Goal: Task Accomplishment & Management: Manage account settings

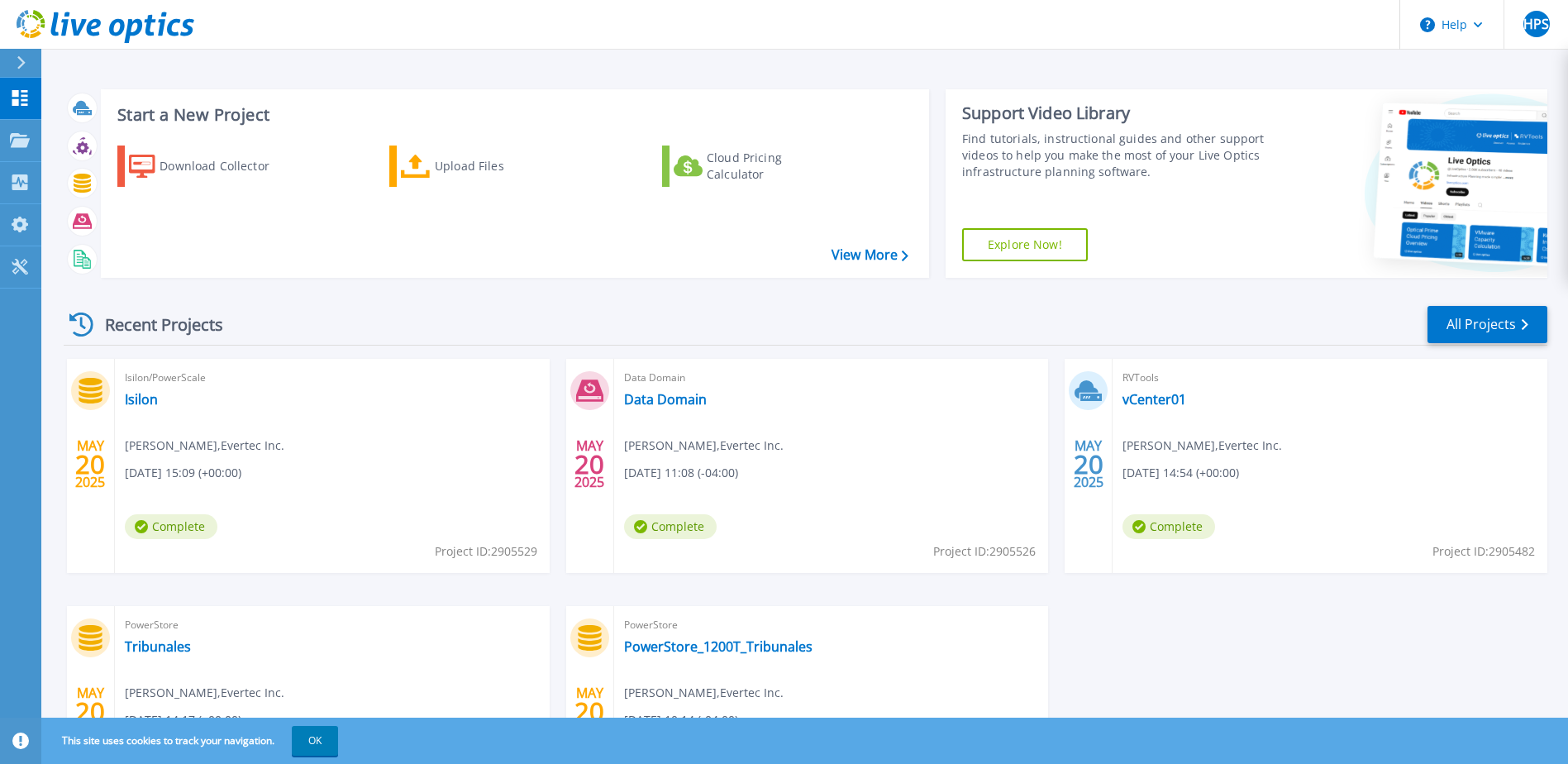
click at [819, 297] on div "Recent Projects All Projects MAY 20 2025 Isilon/PowerScale Isilon Henry Pimente…" at bounding box center [805, 578] width 1484 height 575
click at [1502, 325] on link "All Projects" at bounding box center [1487, 325] width 120 height 38
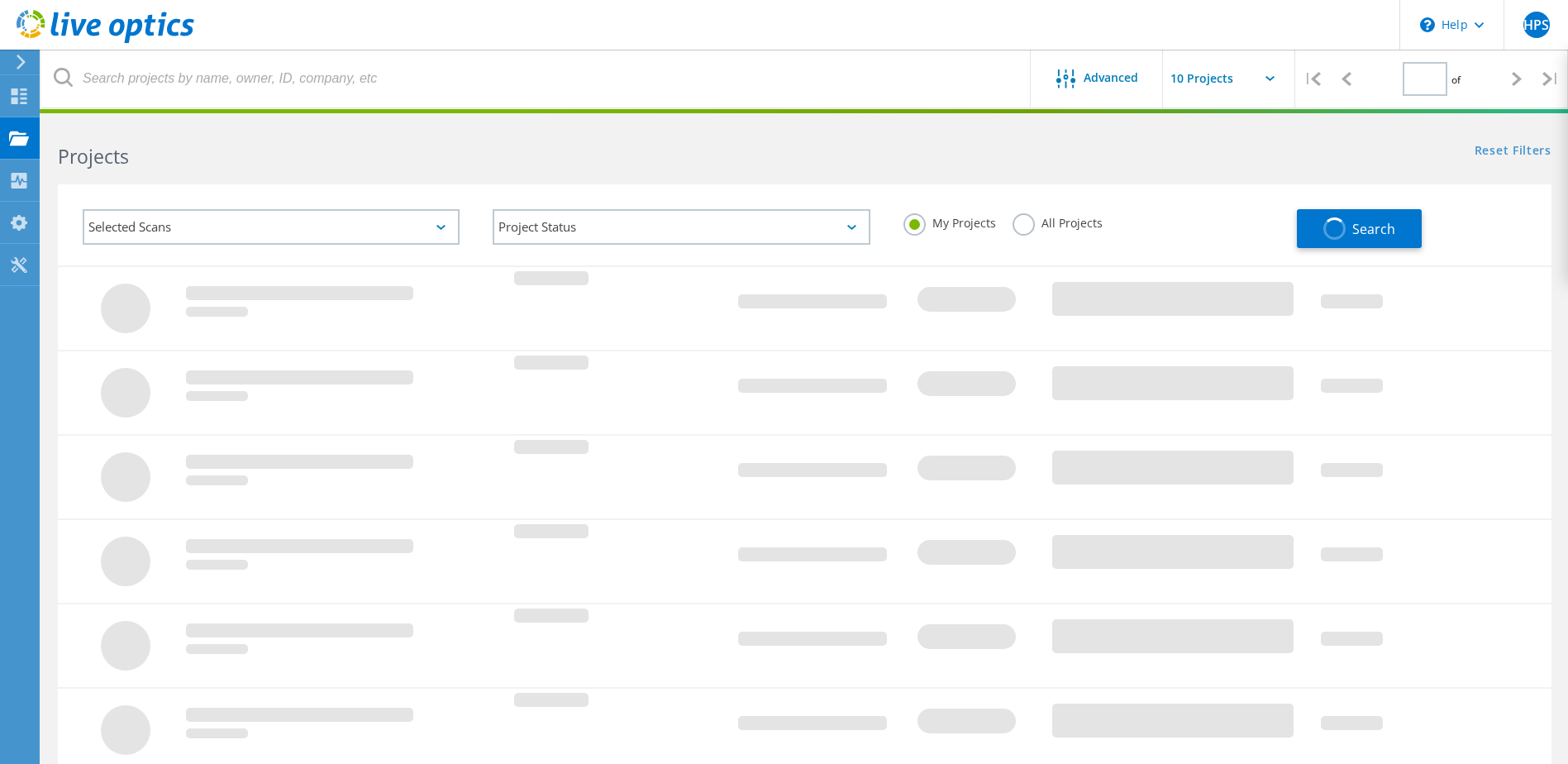
type input "1"
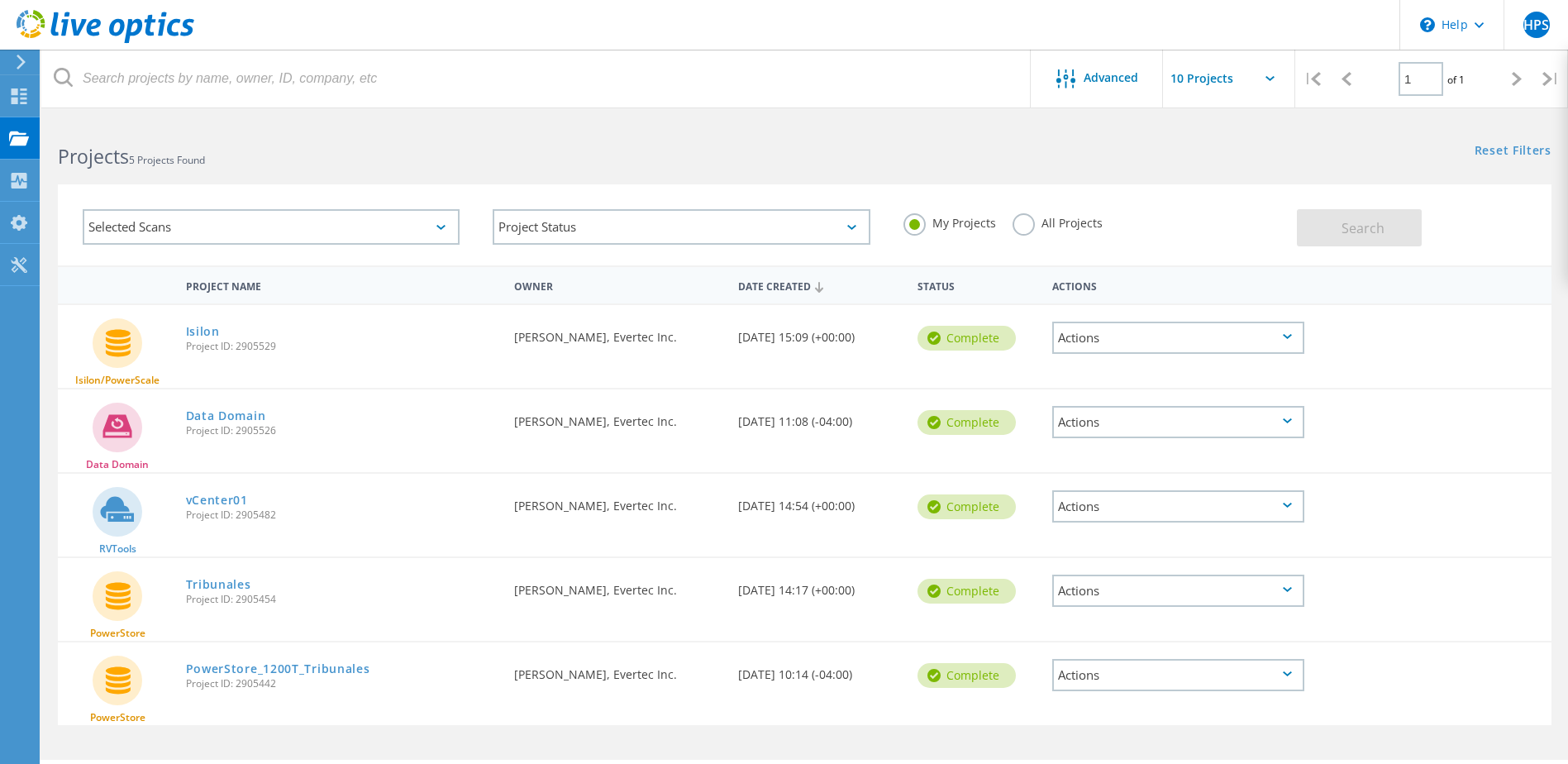
click at [1170, 433] on div "Actions" at bounding box center [1177, 422] width 252 height 33
click at [830, 442] on div "Date Created 05/20/2025, 11:08 (-04:00)" at bounding box center [819, 416] width 179 height 54
click at [753, 424] on div "Date Created 05/20/2025, 11:08 (-04:00)" at bounding box center [819, 416] width 179 height 54
click at [1164, 428] on div "Actions" at bounding box center [1177, 422] width 252 height 33
click at [1111, 369] on div "View Project" at bounding box center [1177, 371] width 248 height 26
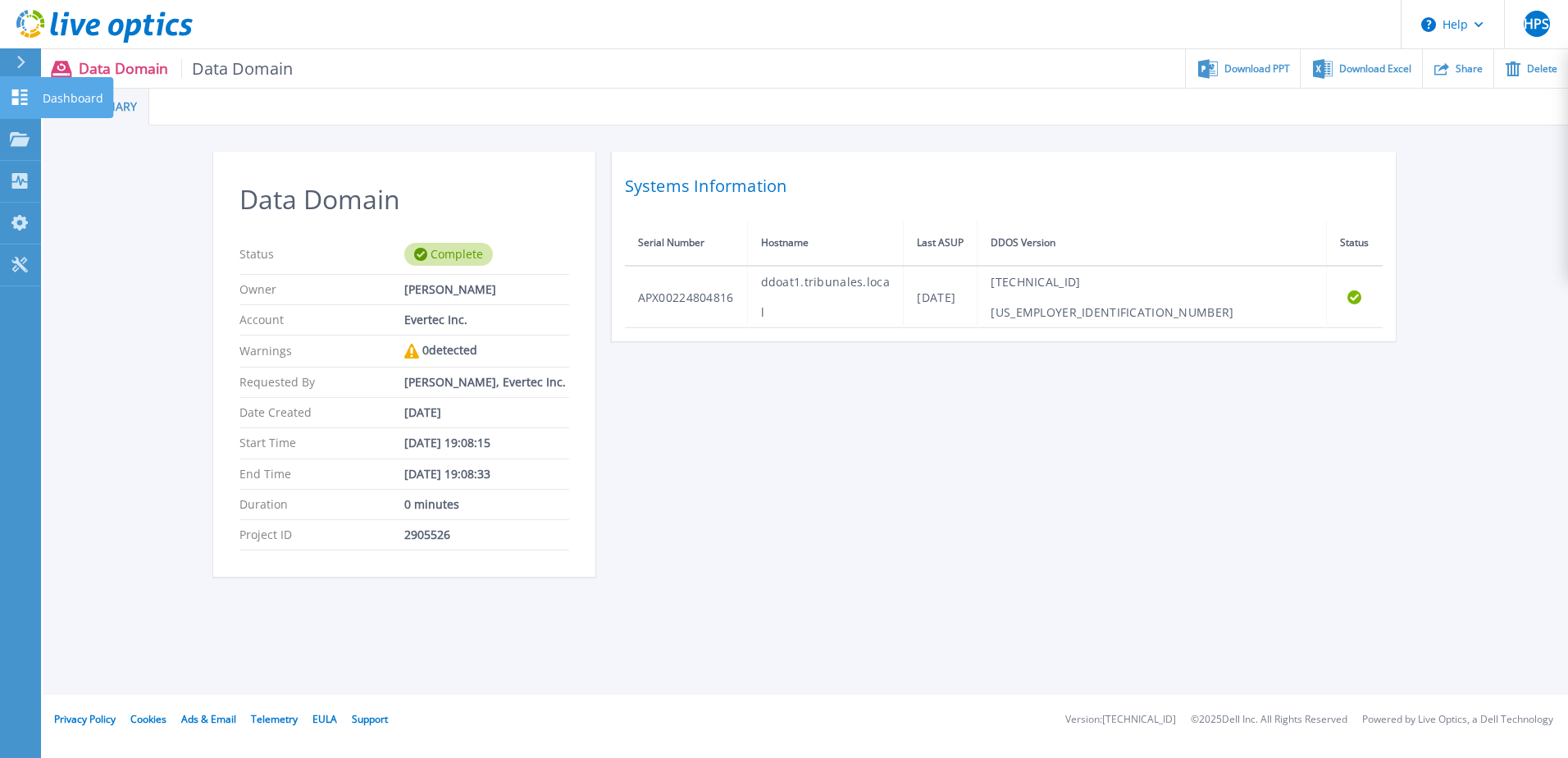
click at [22, 102] on icon at bounding box center [20, 97] width 20 height 16
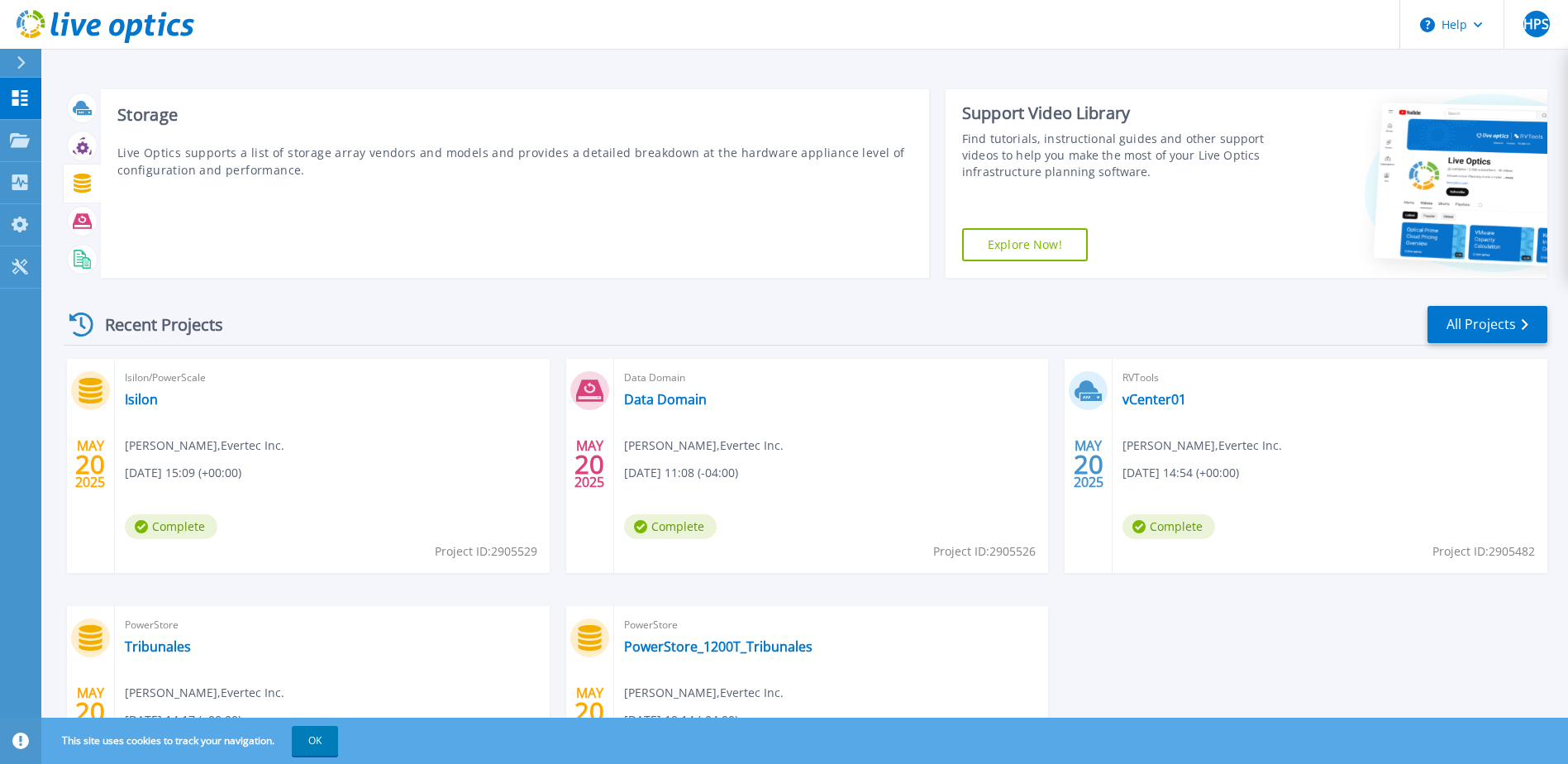
click at [83, 187] on icon at bounding box center [82, 182] width 18 height 19
click at [84, 217] on icon at bounding box center [82, 221] width 19 height 15
click at [528, 148] on p "Live Optics supports a list of DPS applications and appliances to produce insig…" at bounding box center [515, 160] width 795 height 35
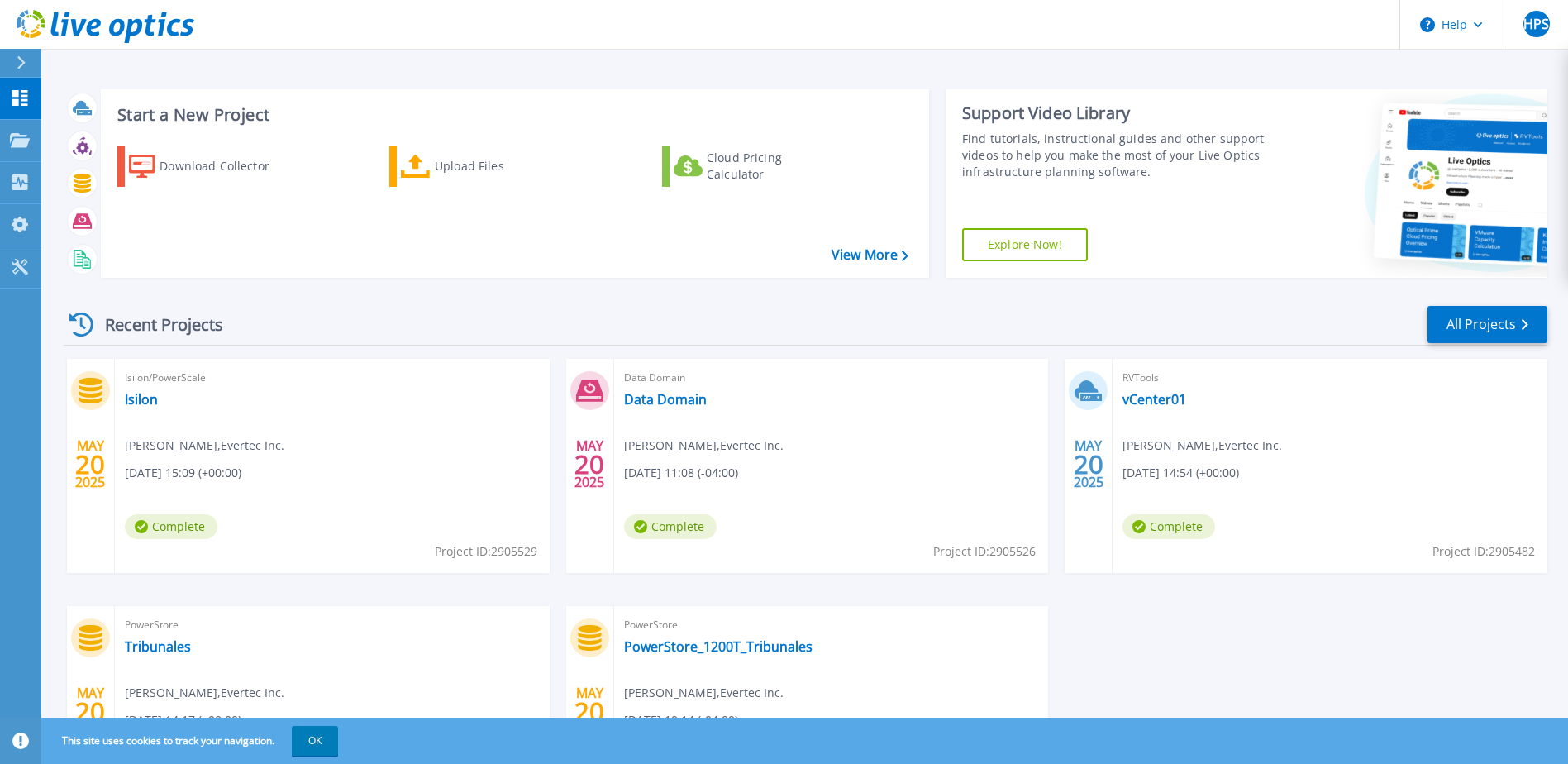
click at [349, 199] on div "Download Collector Upload Files Cloud Pricing Calculator" at bounding box center [511, 201] width 816 height 138
click at [27, 135] on icon at bounding box center [20, 141] width 20 height 14
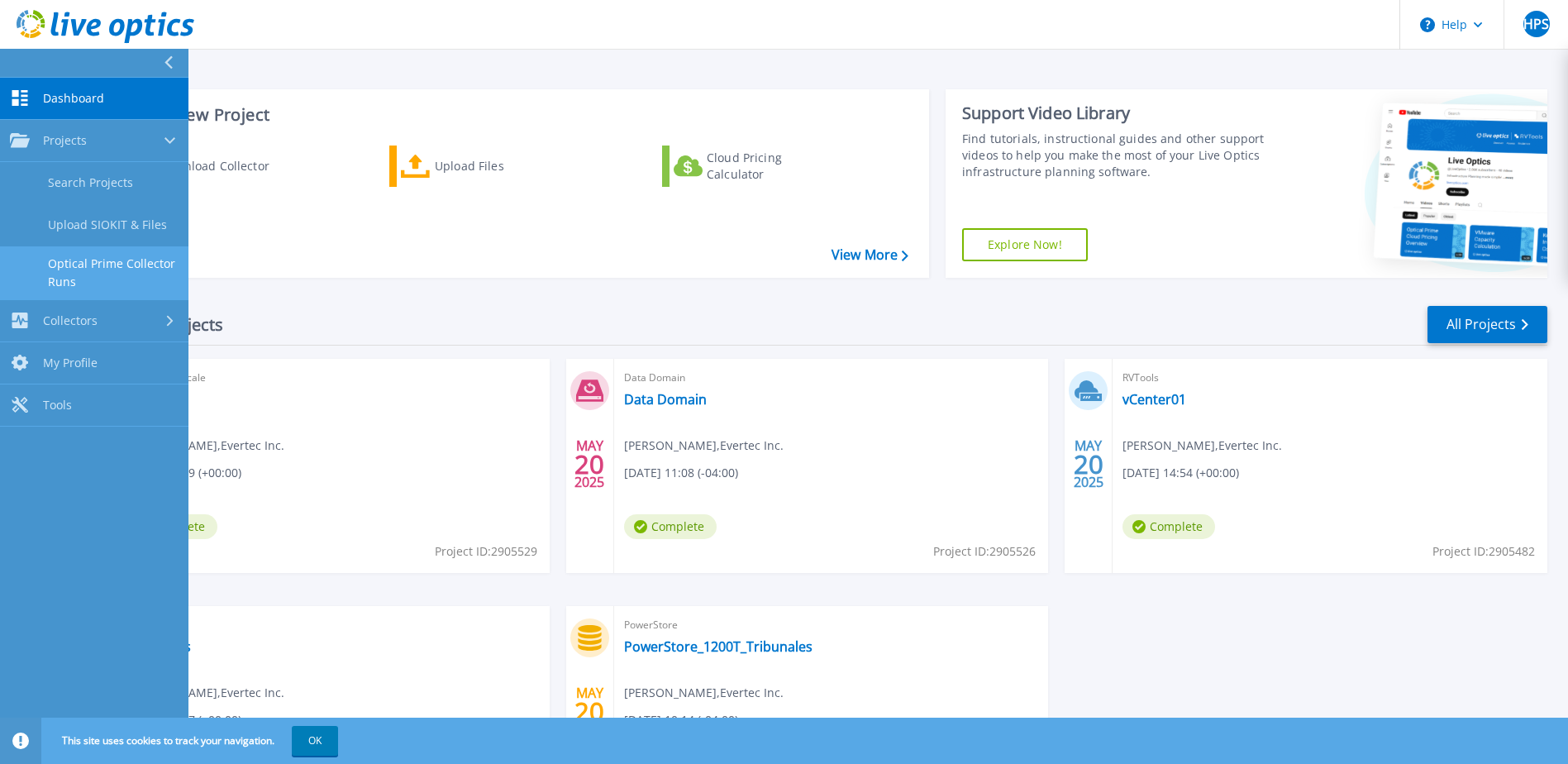
click at [136, 269] on link "Optical Prime Collector Runs" at bounding box center [94, 272] width 188 height 52
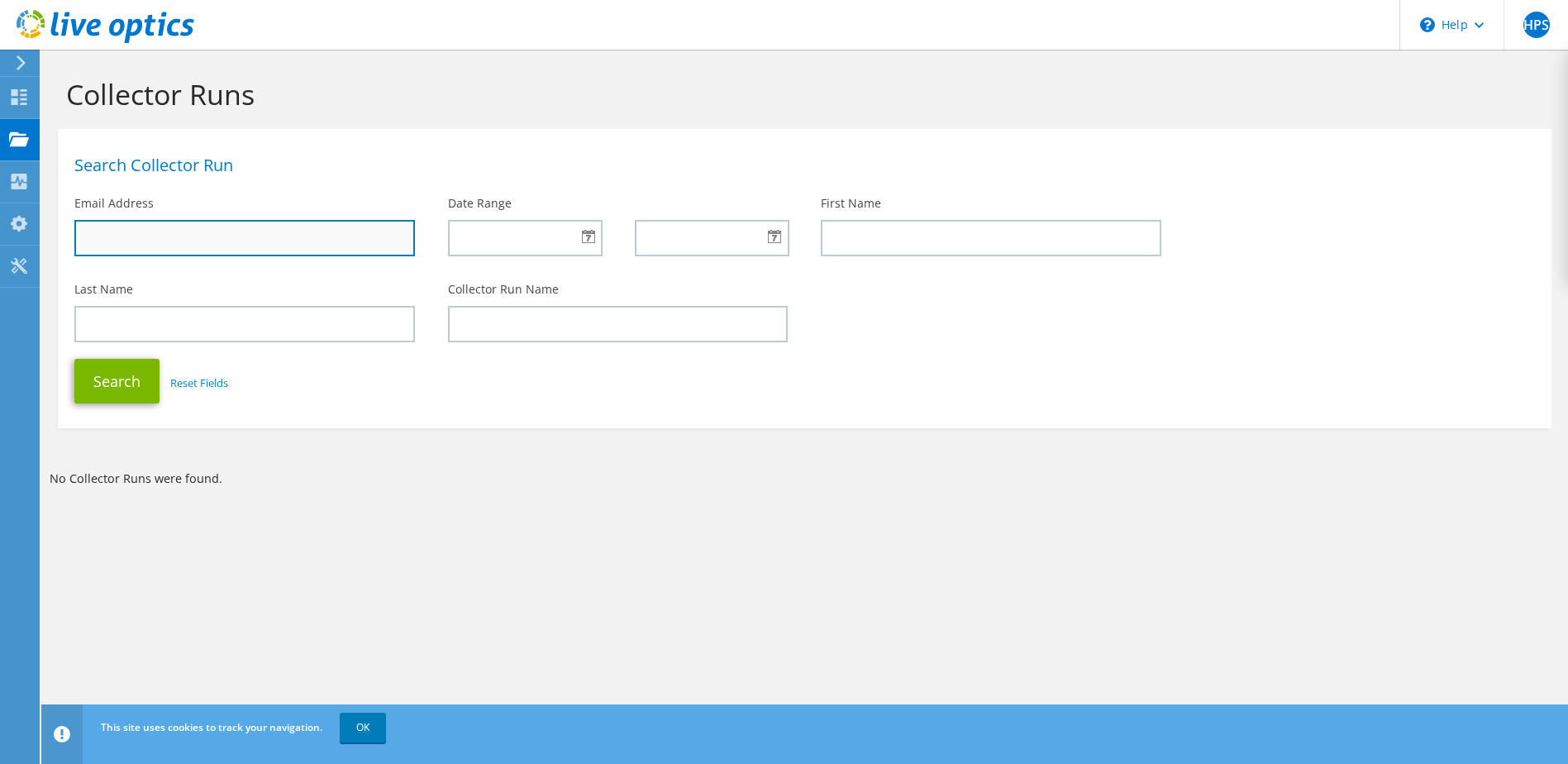
click at [177, 239] on input "text" at bounding box center [244, 238] width 340 height 37
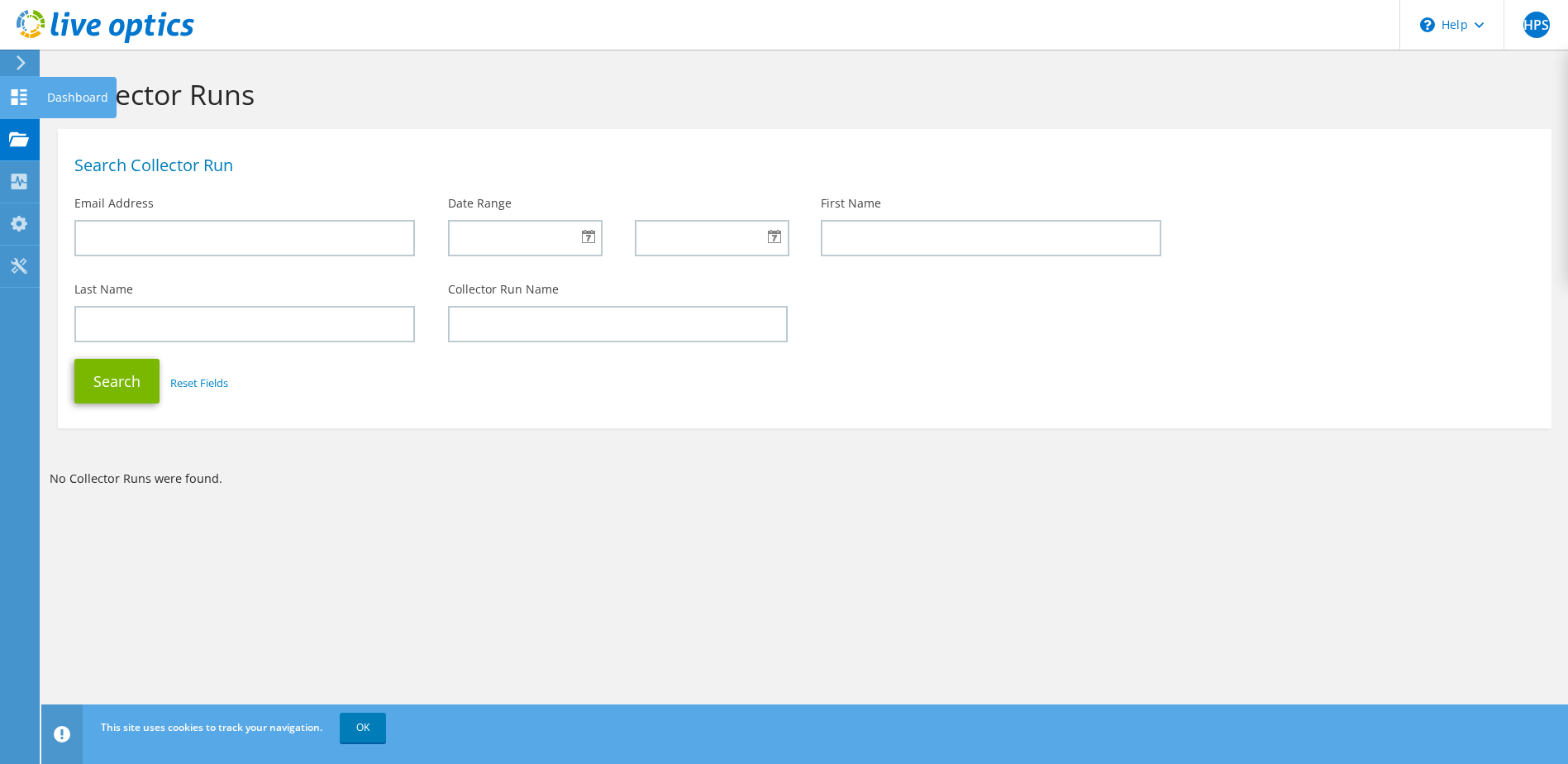
click at [17, 104] on use at bounding box center [20, 97] width 16 height 16
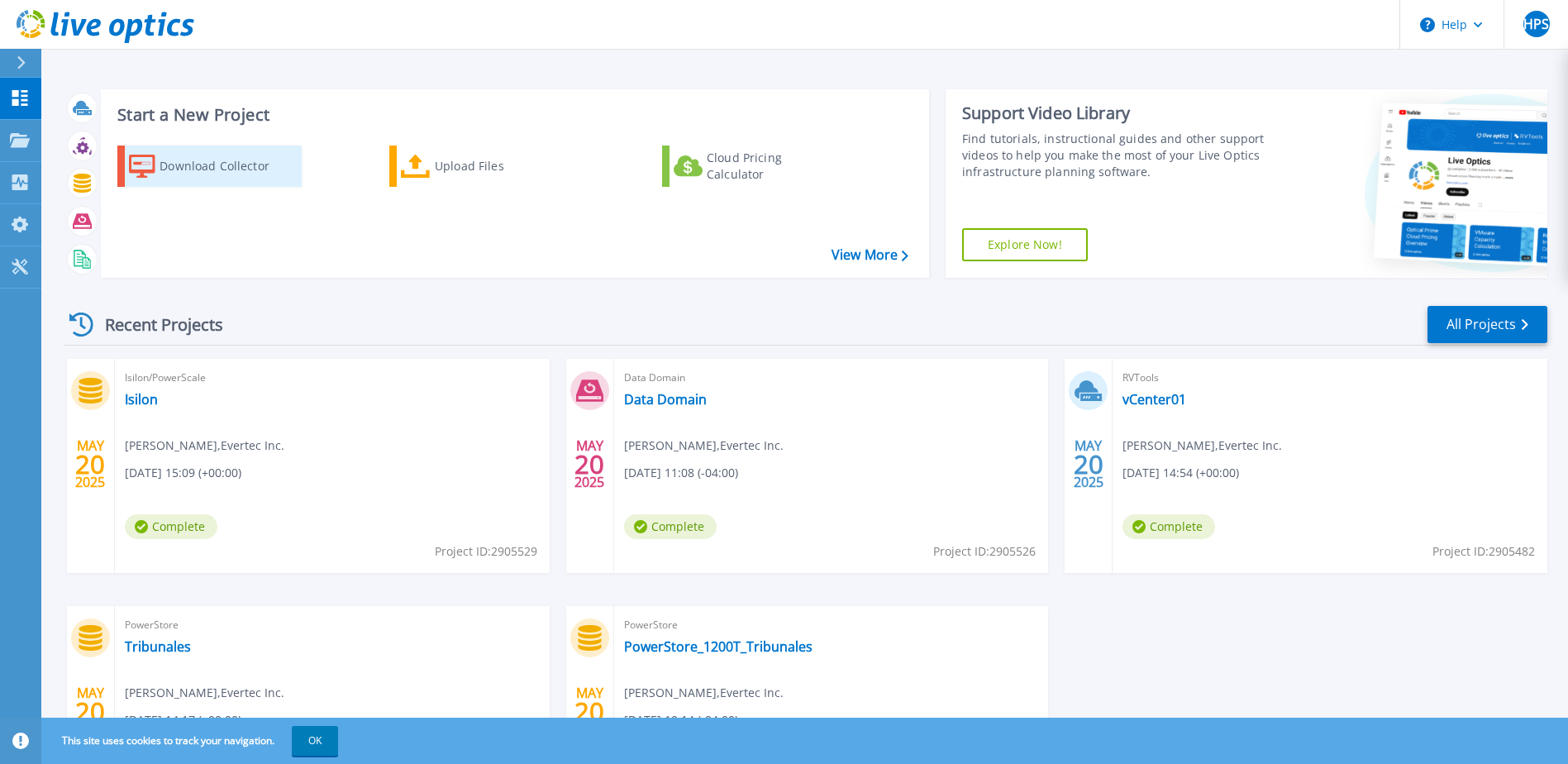
click at [187, 172] on div "Download Collector" at bounding box center [226, 165] width 133 height 33
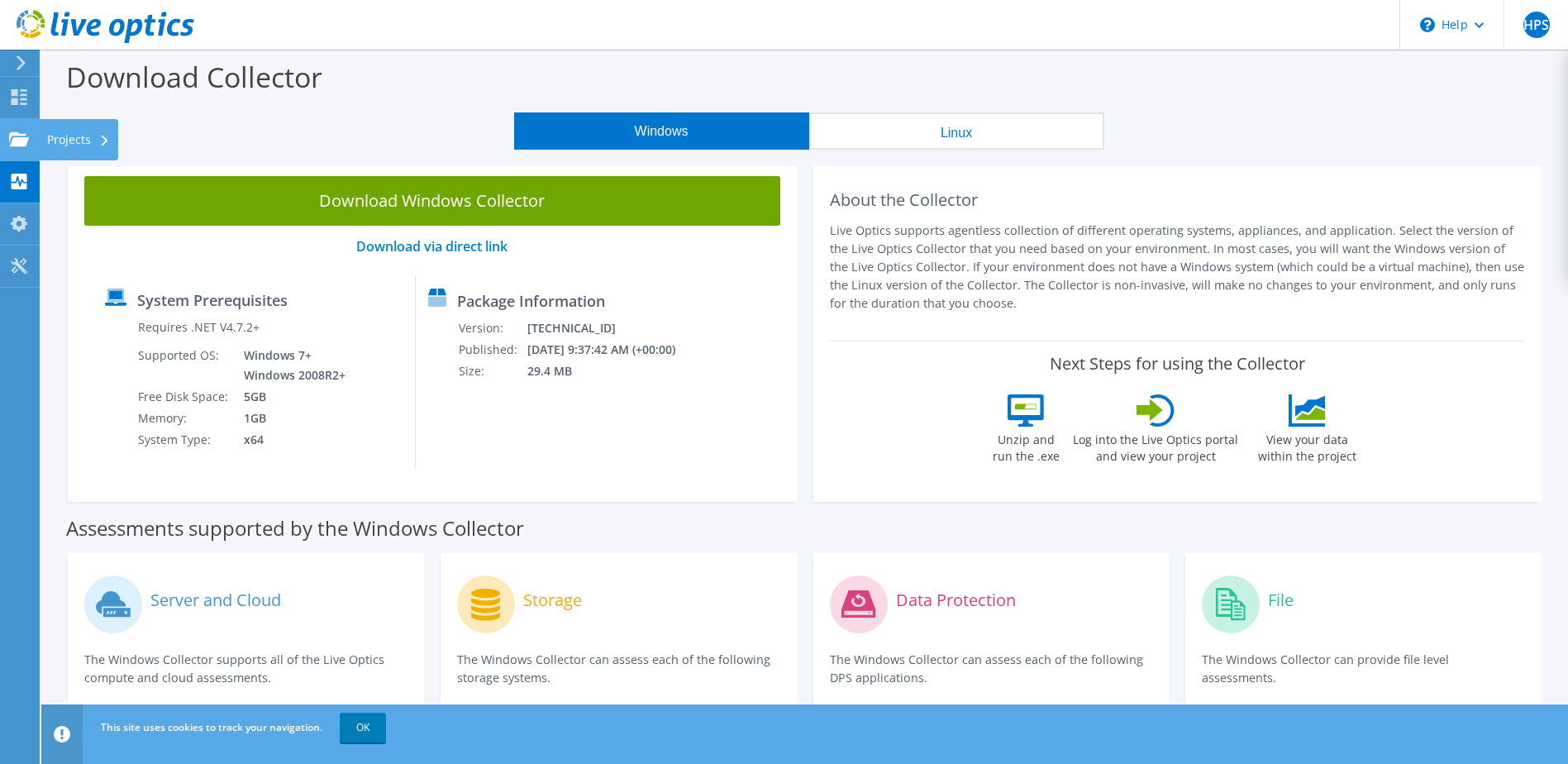
click at [23, 141] on use at bounding box center [19, 139] width 20 height 14
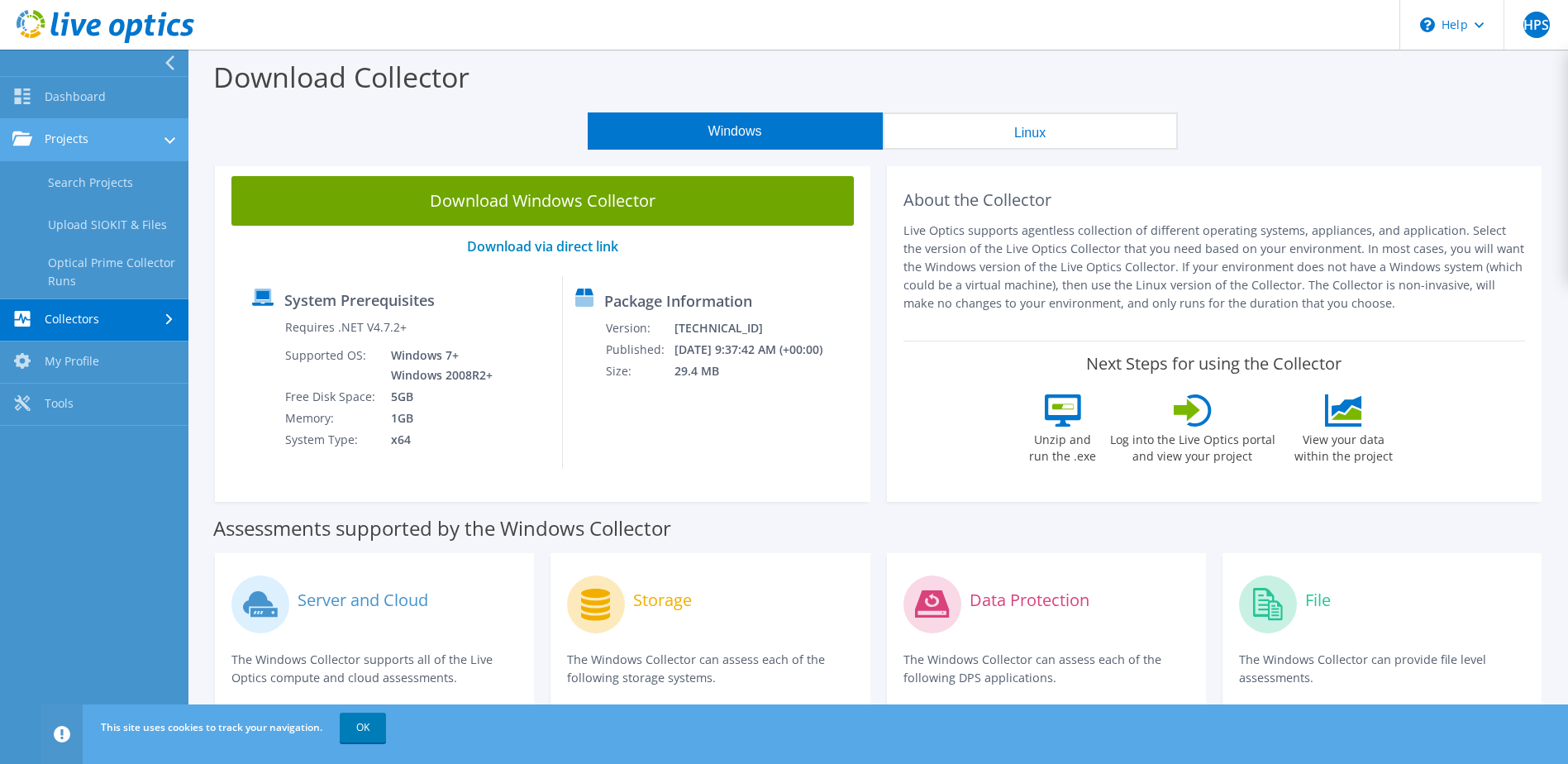
click at [128, 146] on link "Projects" at bounding box center [94, 140] width 188 height 43
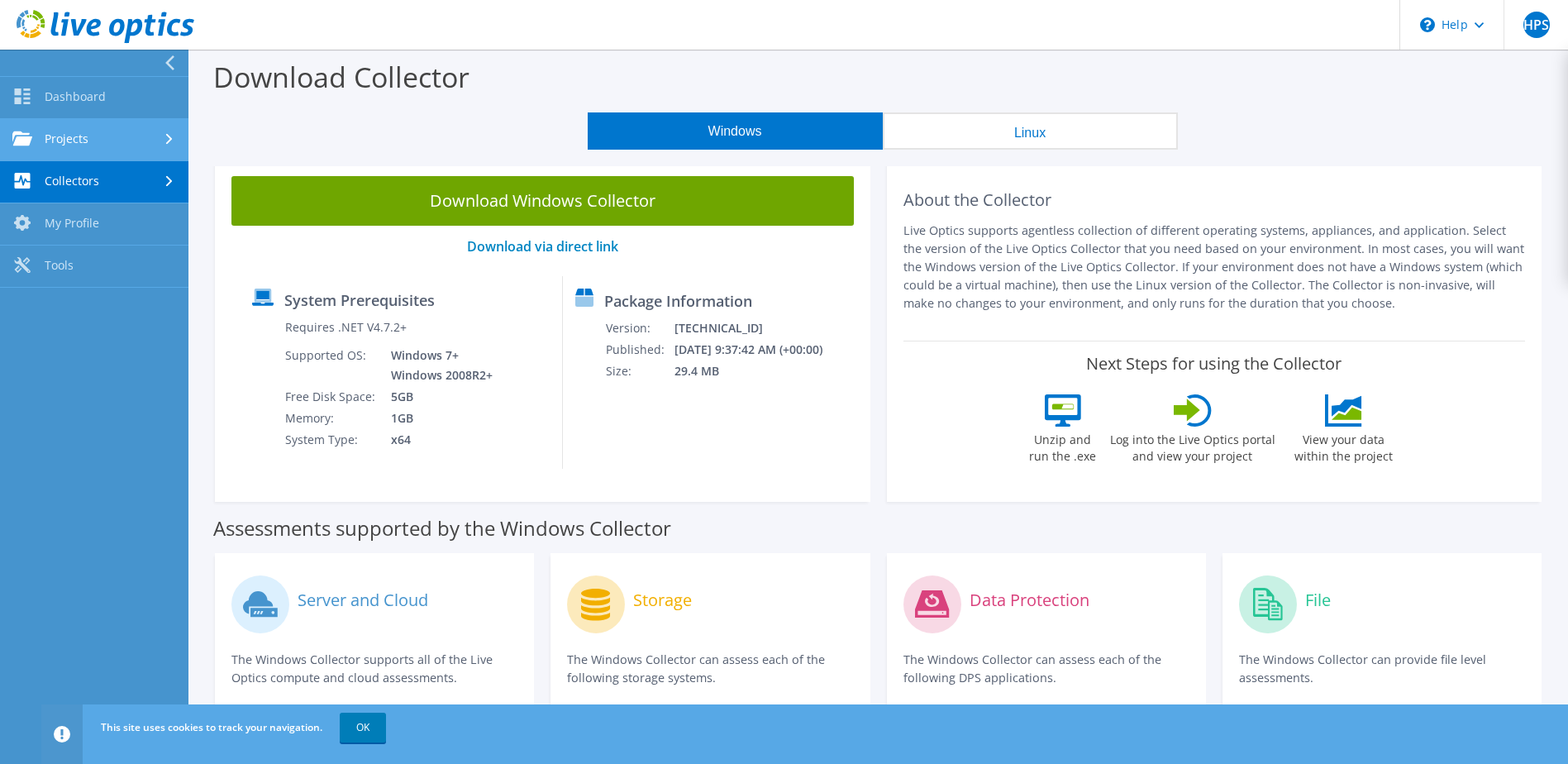
click at [169, 142] on use at bounding box center [169, 139] width 7 height 11
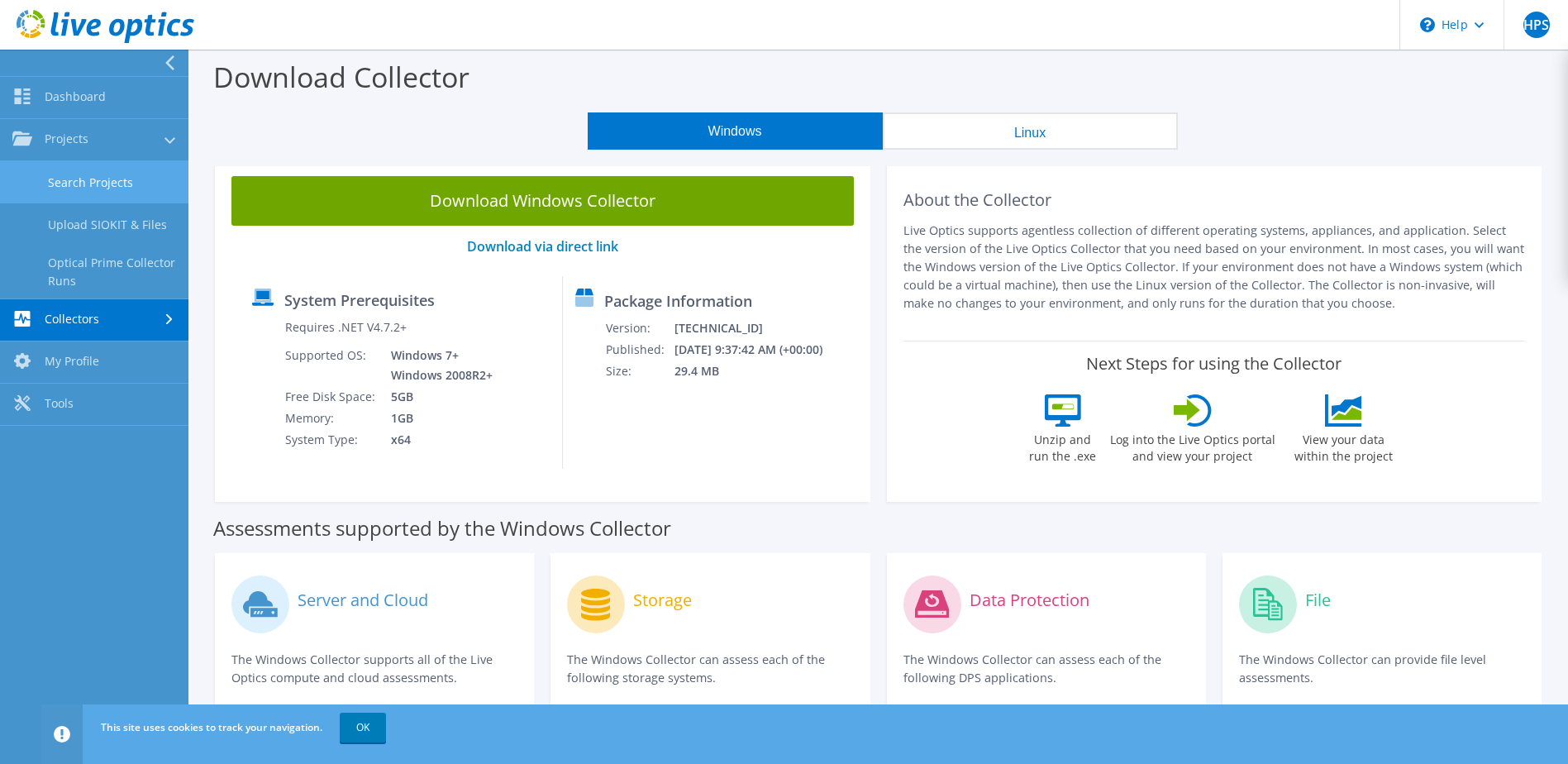
click at [130, 188] on link "Search Projects" at bounding box center [94, 182] width 188 height 43
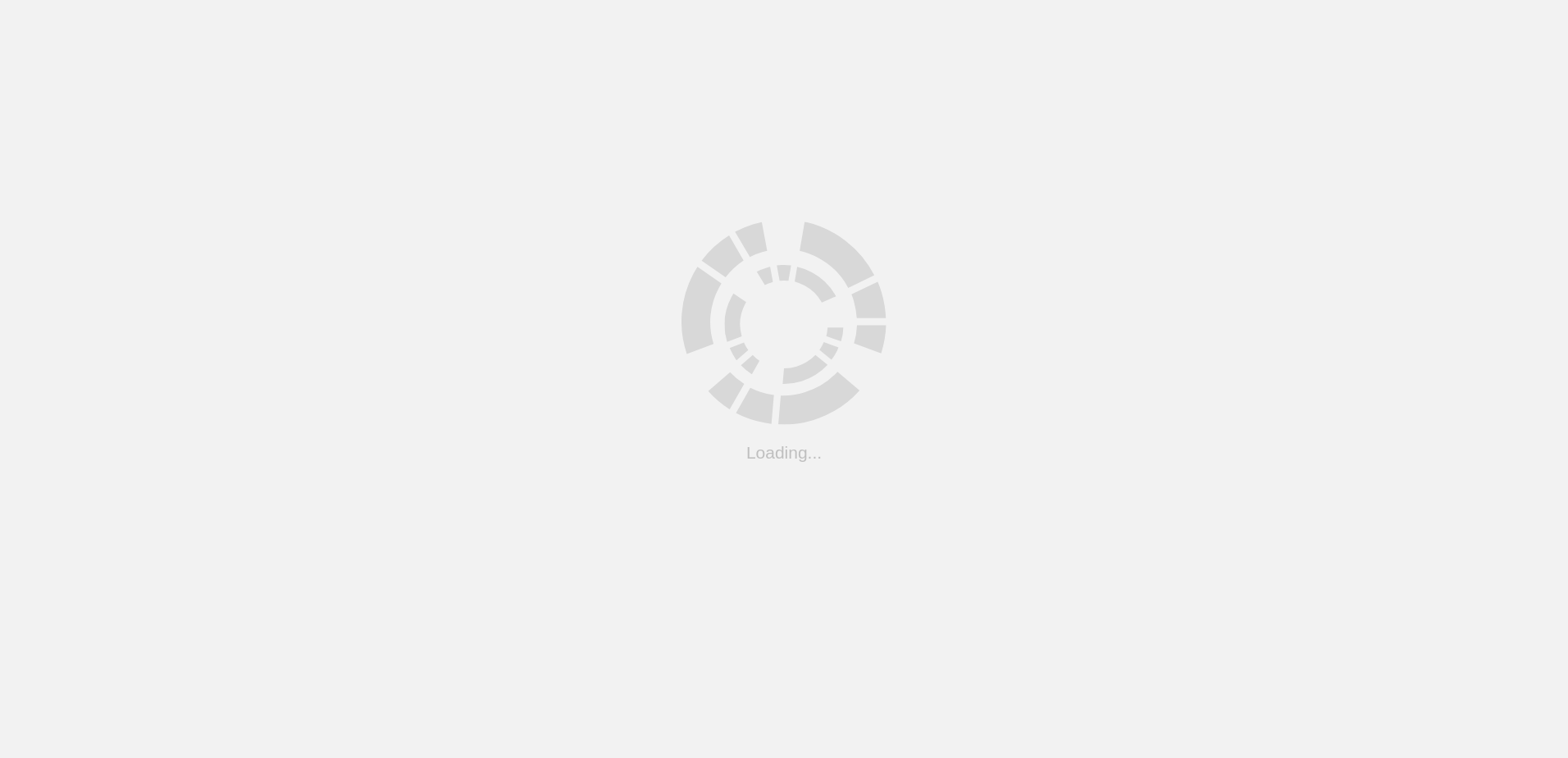
click at [127, 0] on html ".cls-1 { fill: #cecece; } .cls-1 { fill: #cecece; } Loading... Support Site Com…" at bounding box center [784, 0] width 1568 height 0
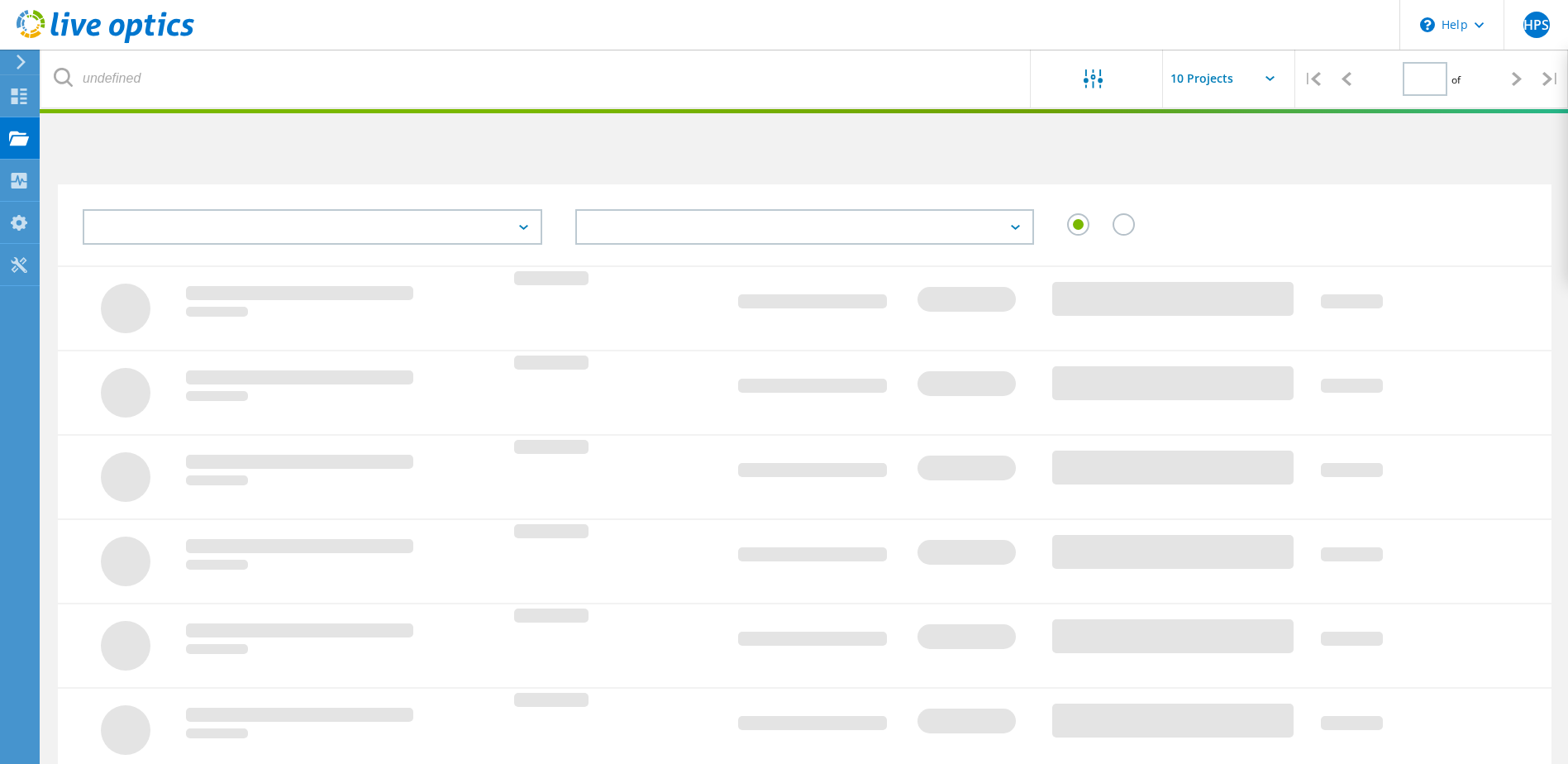
type input "1"
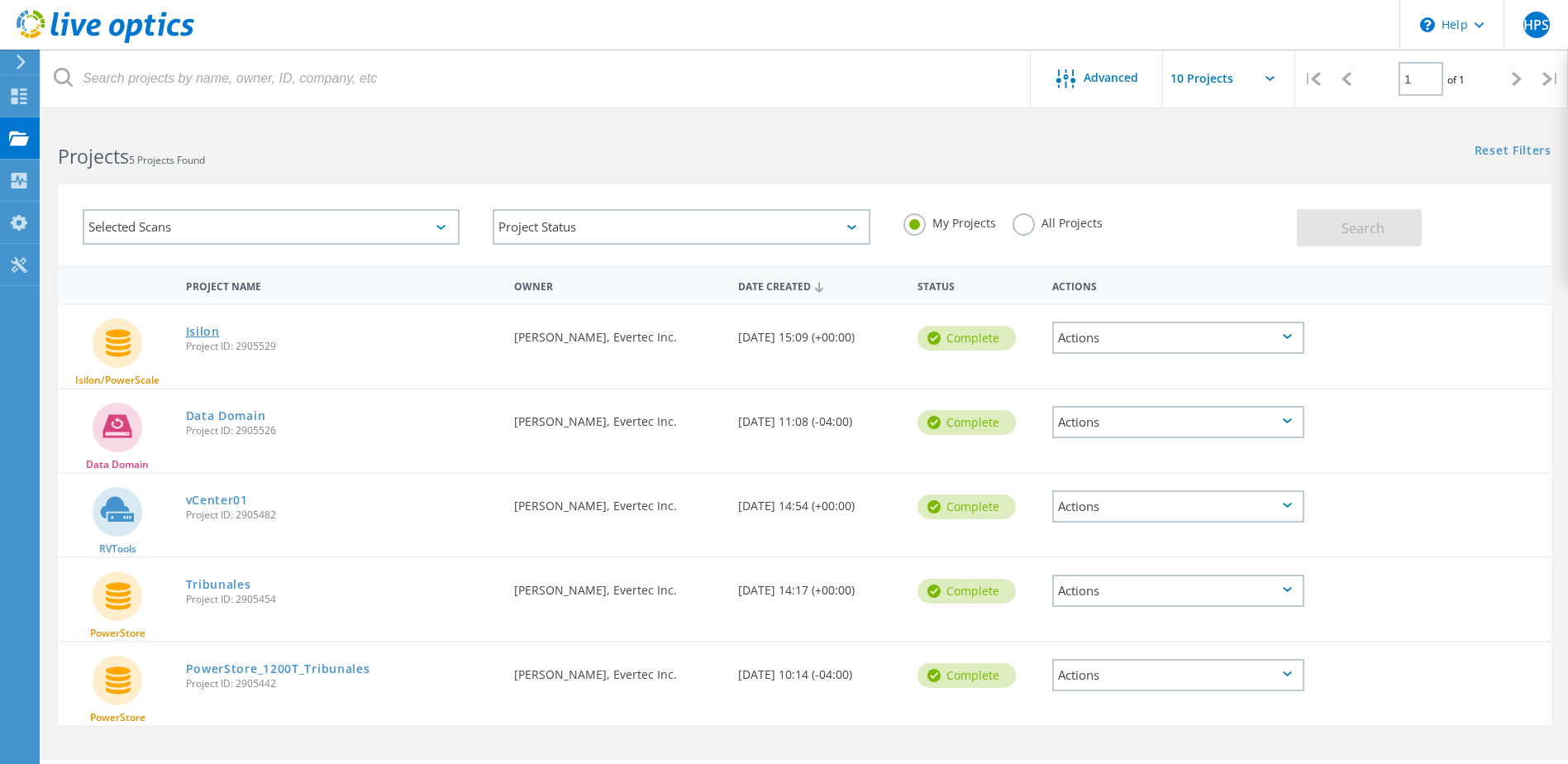
click at [204, 332] on link "Isilon" at bounding box center [203, 332] width 34 height 12
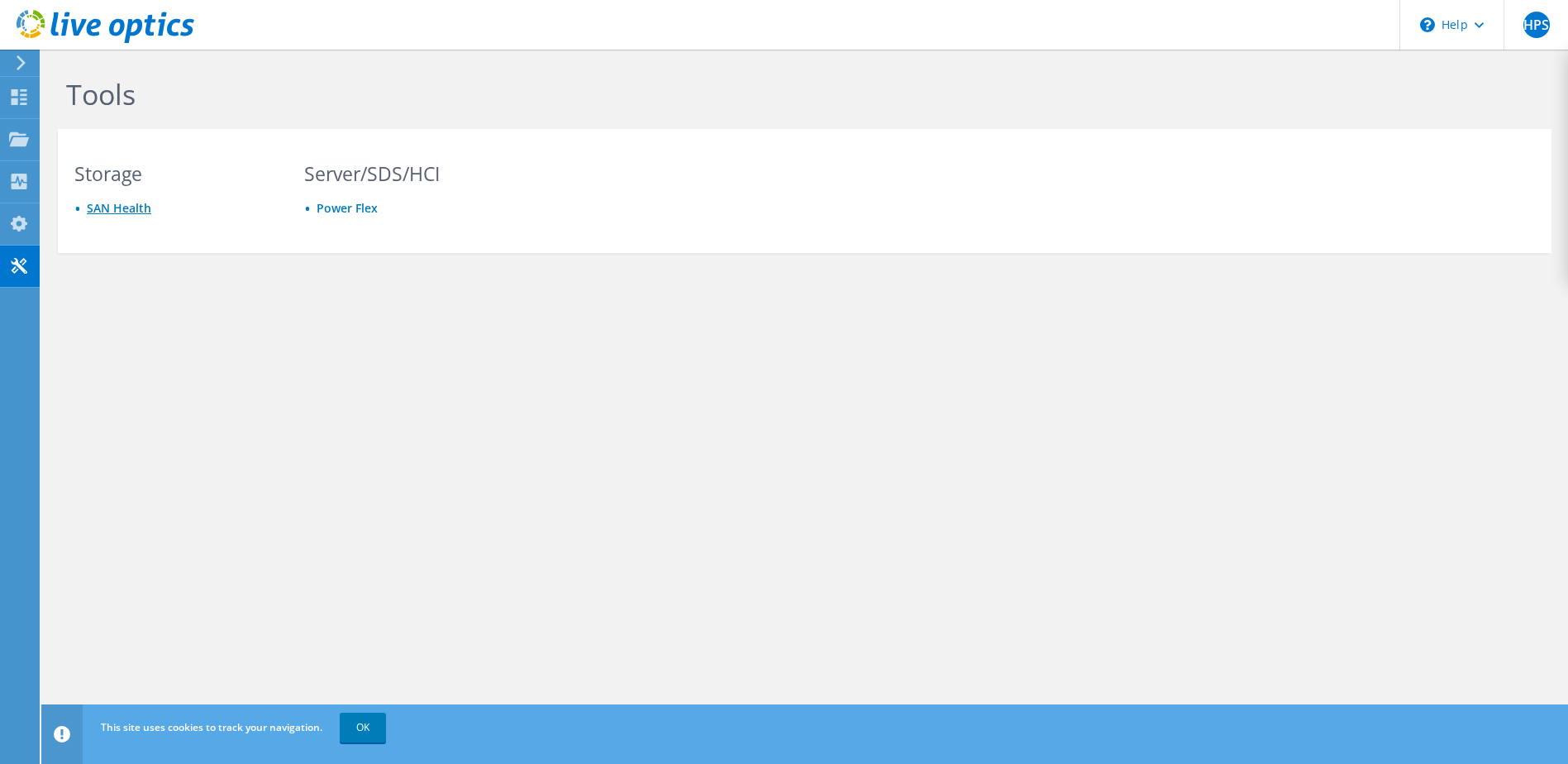
click at [111, 212] on link "SAN Health" at bounding box center [119, 208] width 64 height 16
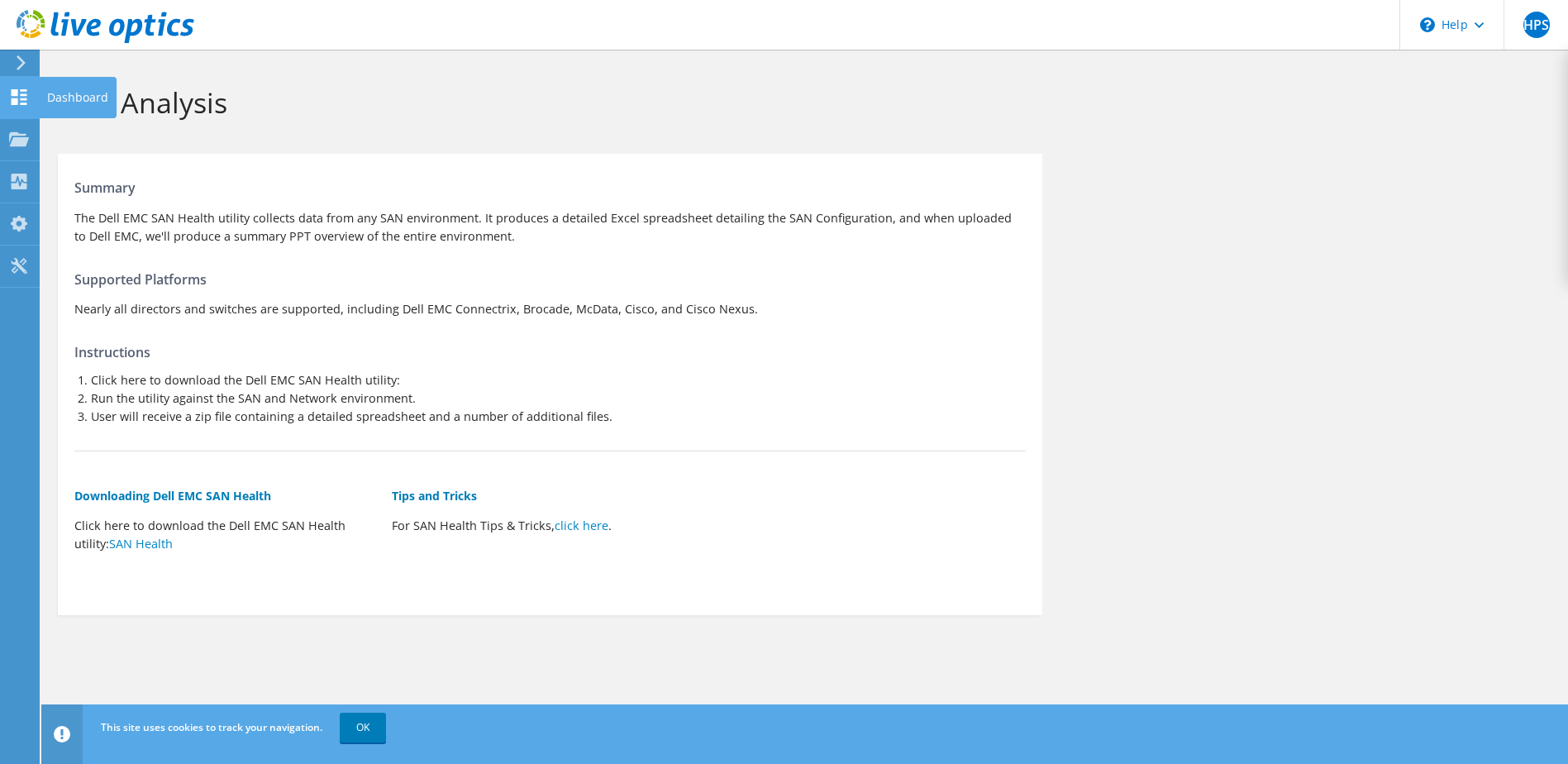
click at [18, 99] on use at bounding box center [20, 97] width 16 height 16
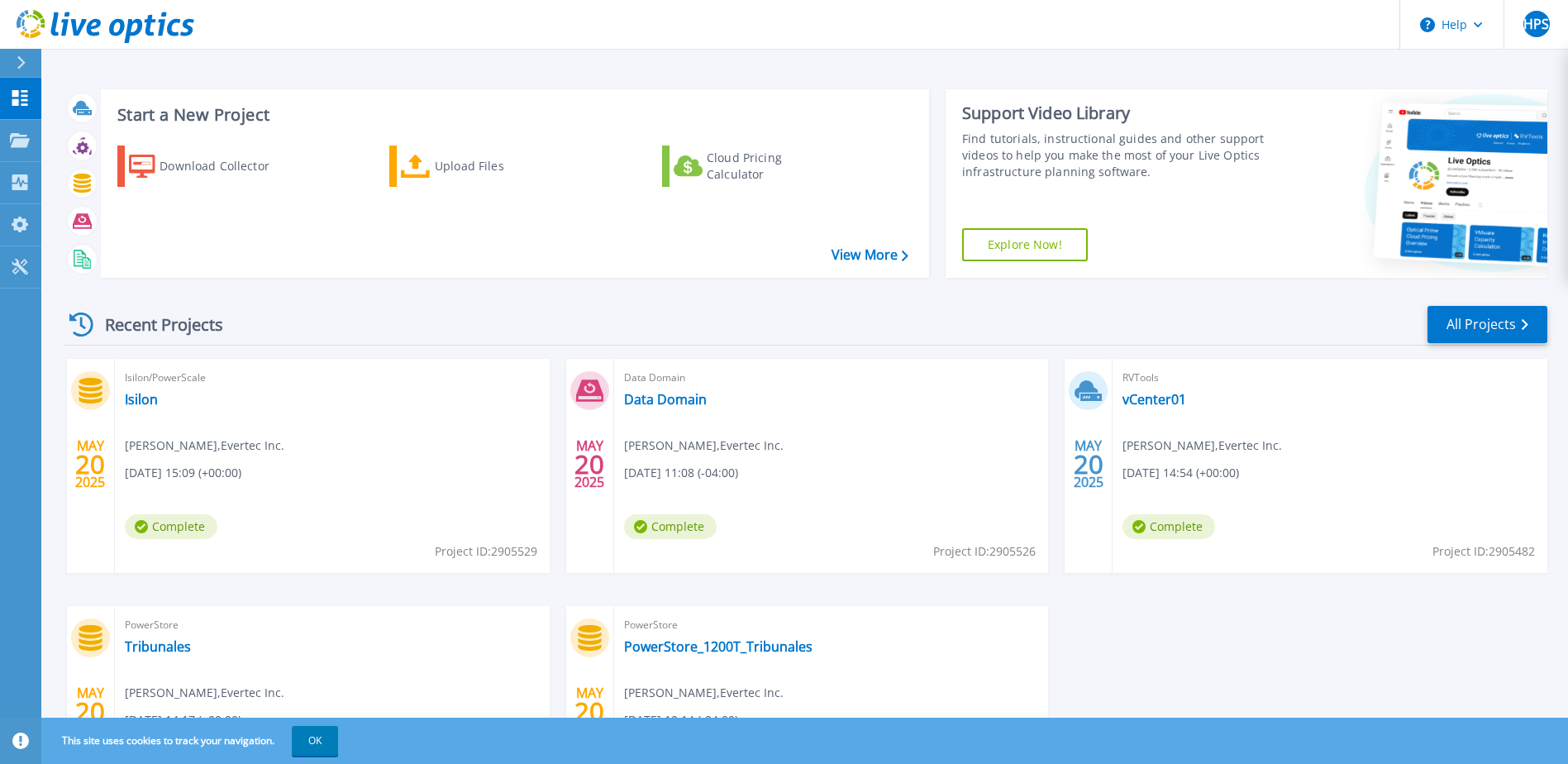
click at [21, 145] on icon at bounding box center [20, 141] width 20 height 14
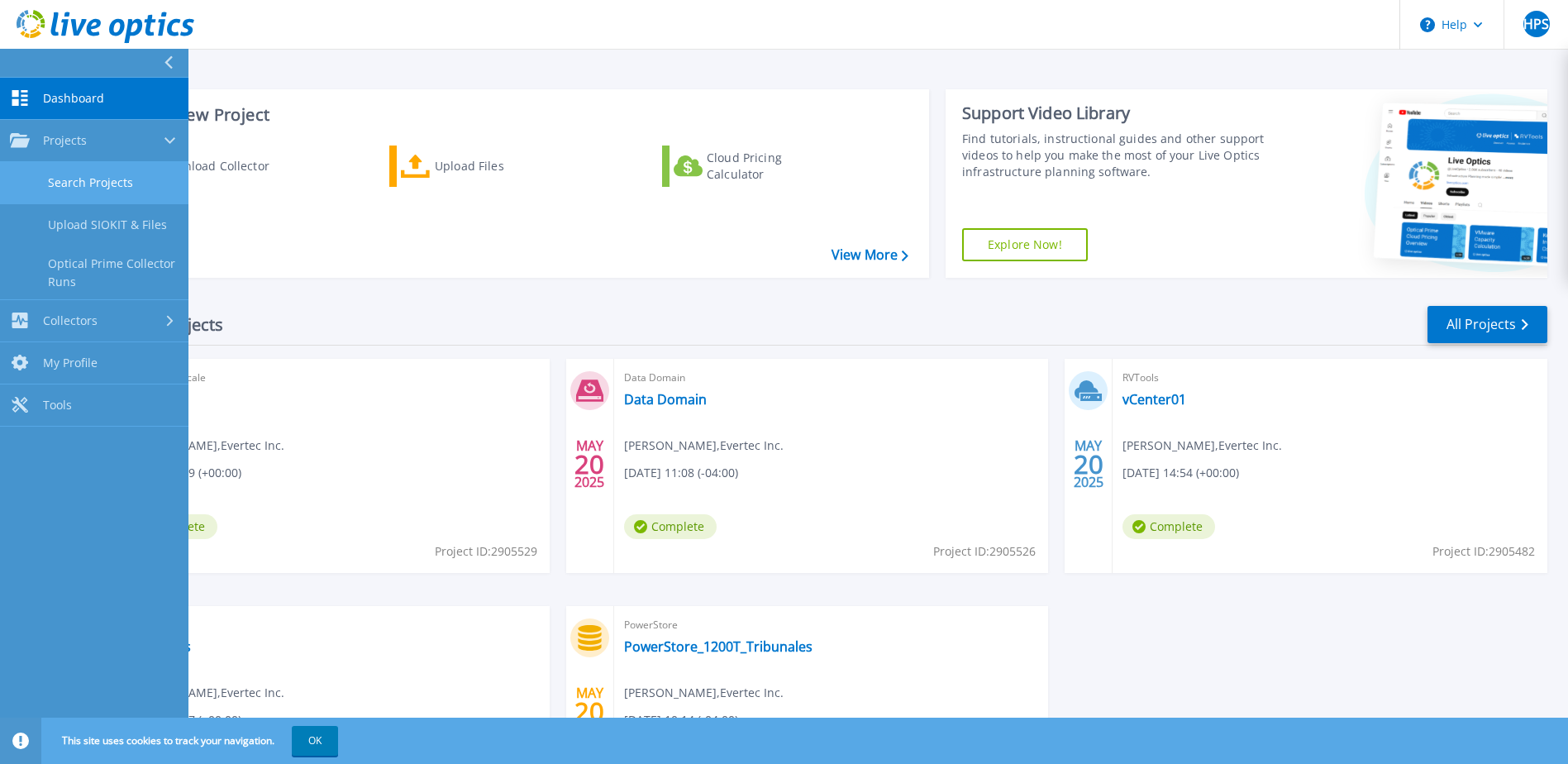
click at [109, 188] on link "Search Projects" at bounding box center [94, 183] width 188 height 43
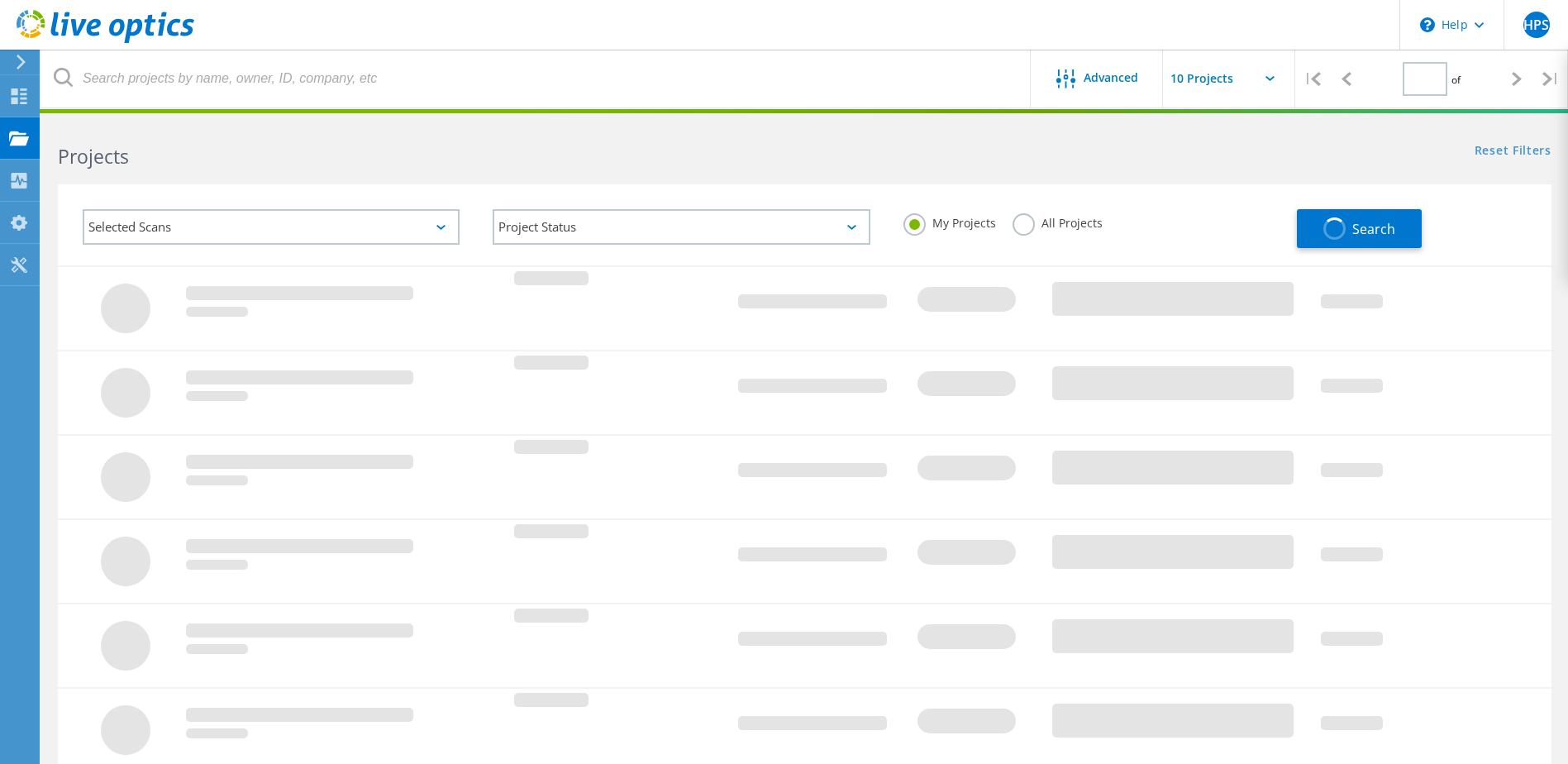
type input "1"
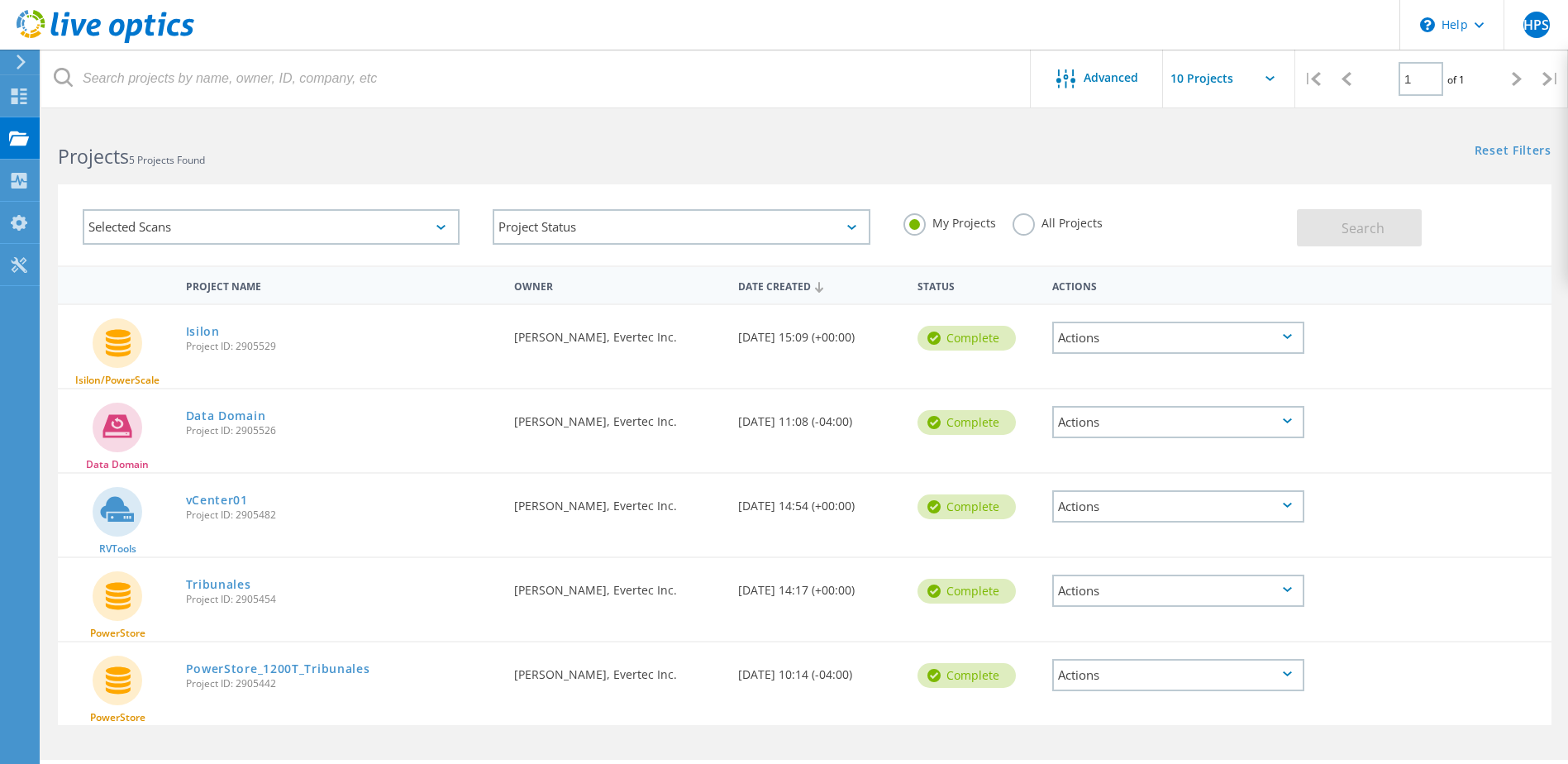
click at [389, 230] on div "Selected Scans" at bounding box center [271, 227] width 377 height 36
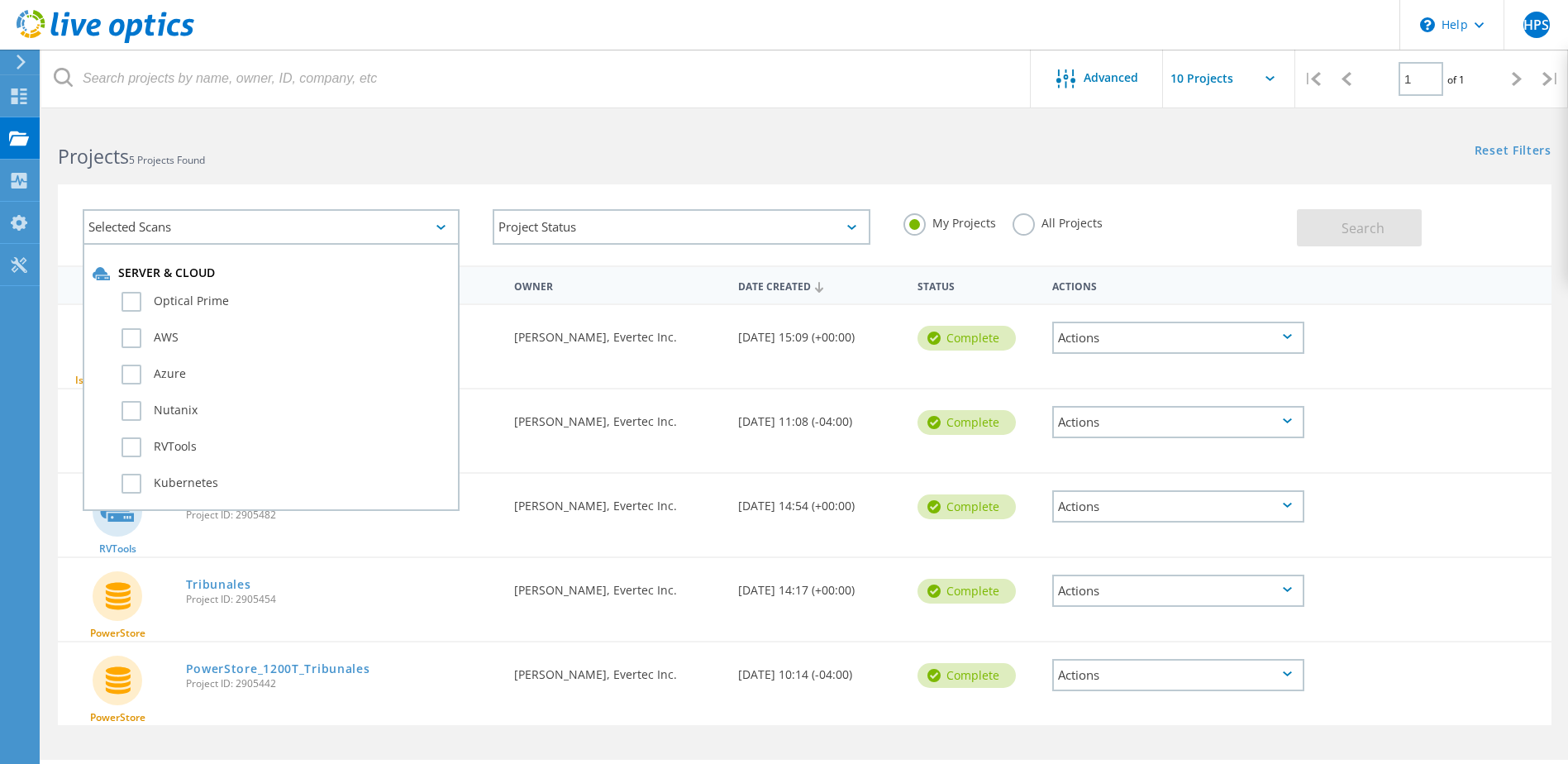
click at [359, 165] on h2 "Projects 5 Projects Found" at bounding box center [422, 157] width 730 height 28
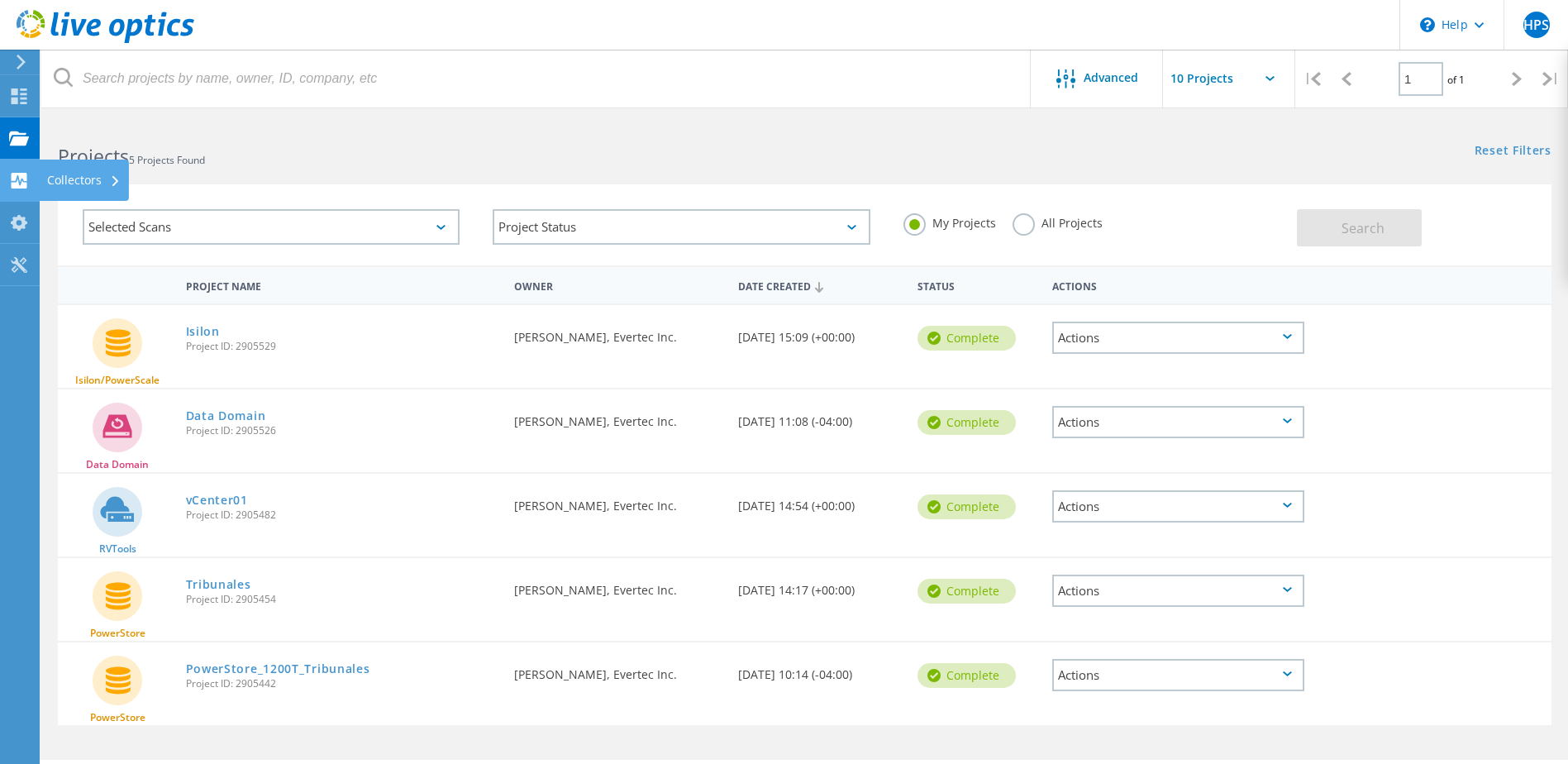
click at [18, 180] on icon at bounding box center [19, 181] width 20 height 16
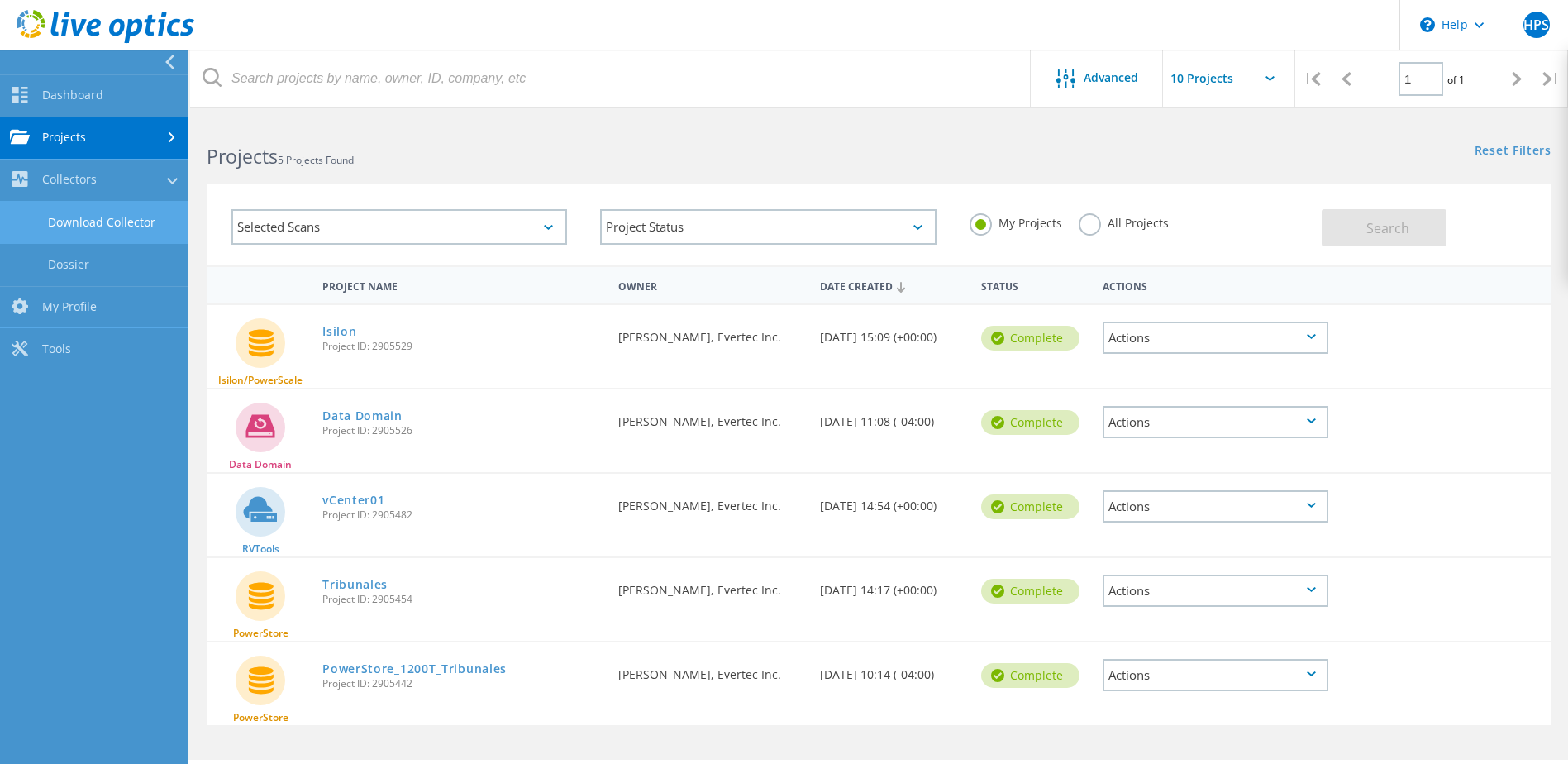
click at [136, 225] on link "Download Collector" at bounding box center [94, 223] width 188 height 43
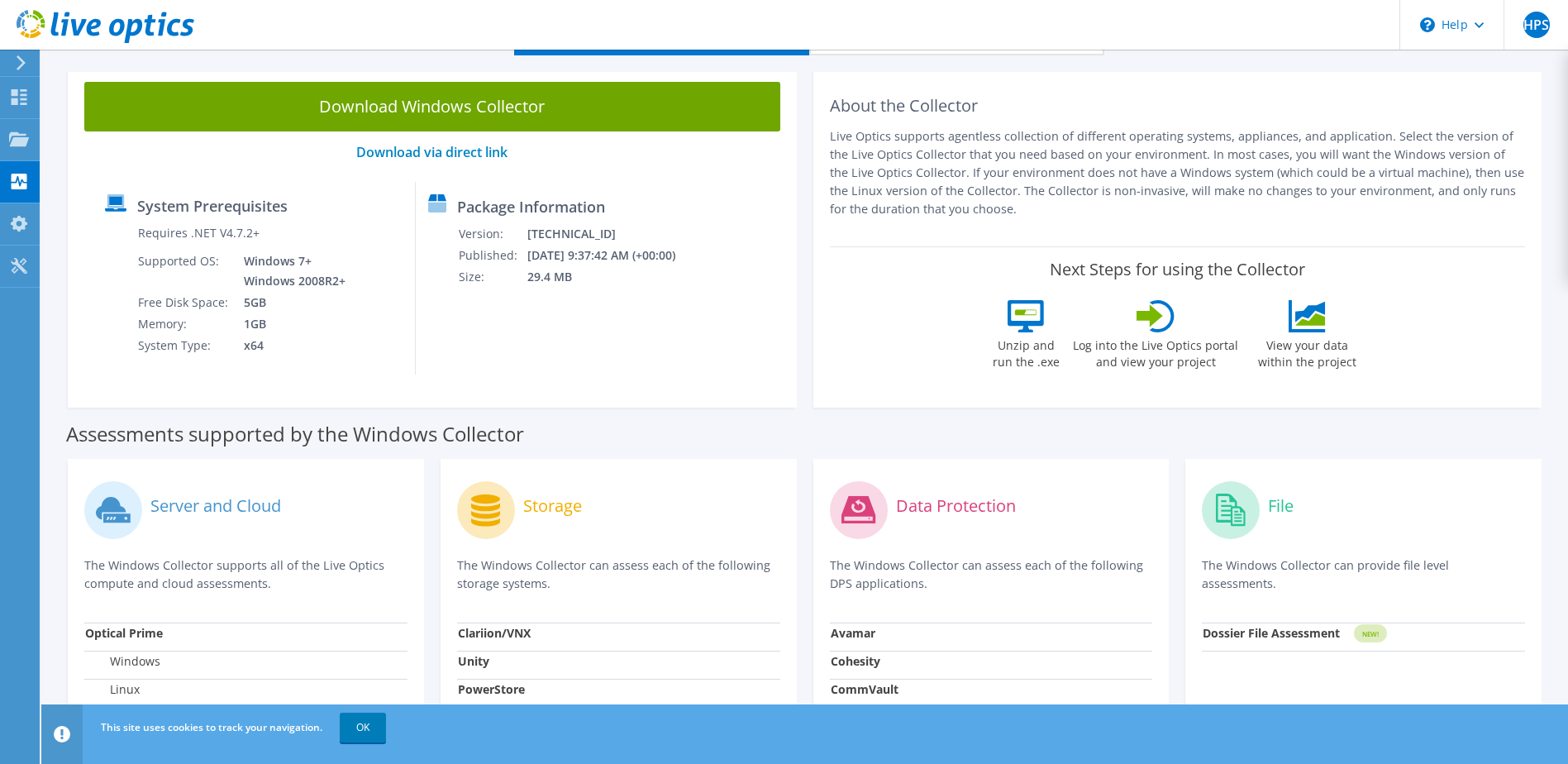
scroll to position [83, 0]
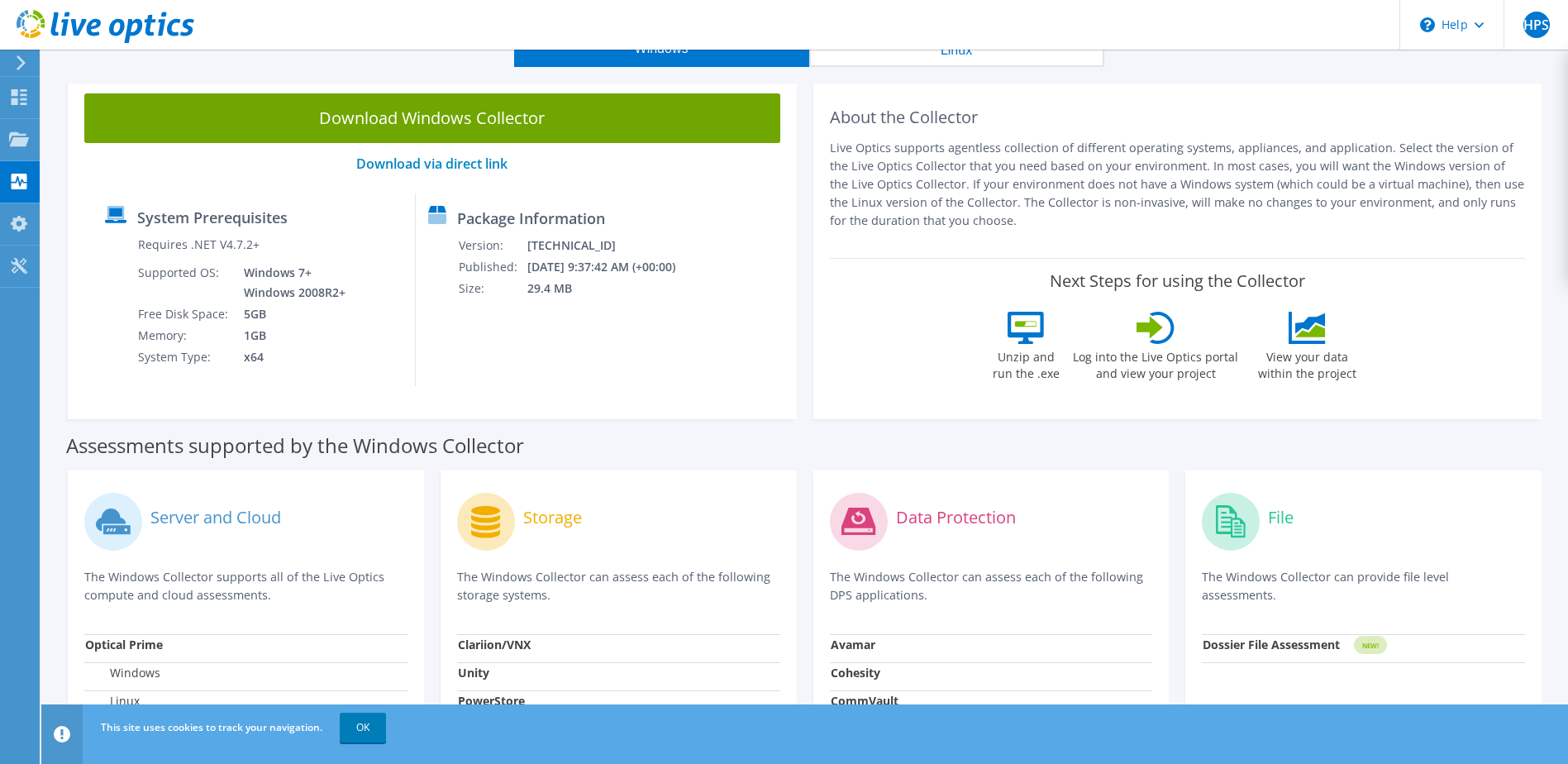
click at [444, 118] on link "Download Windows Collector" at bounding box center [431, 118] width 695 height 49
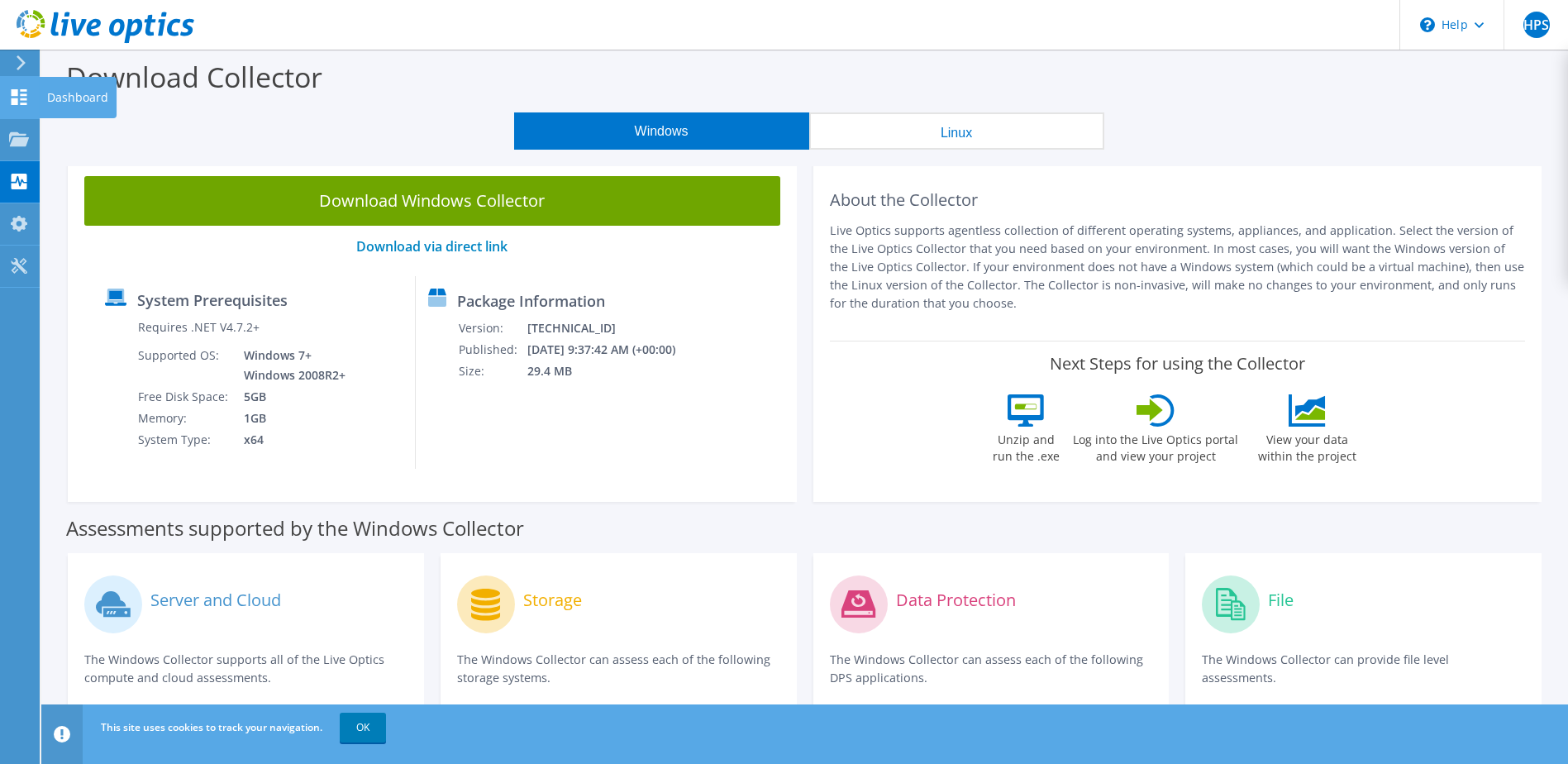
click at [10, 95] on icon at bounding box center [19, 97] width 20 height 16
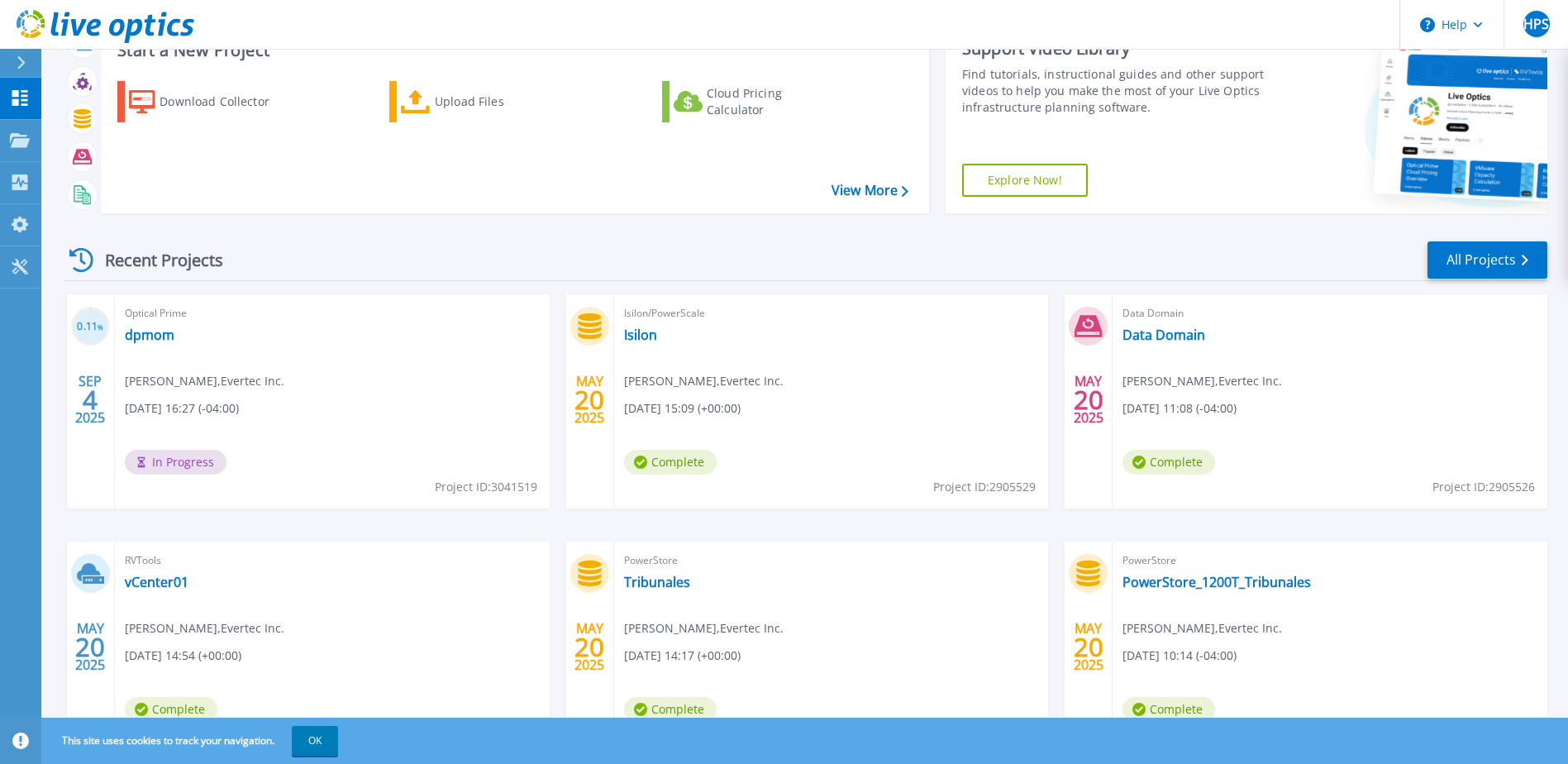
scroll to position [152, 0]
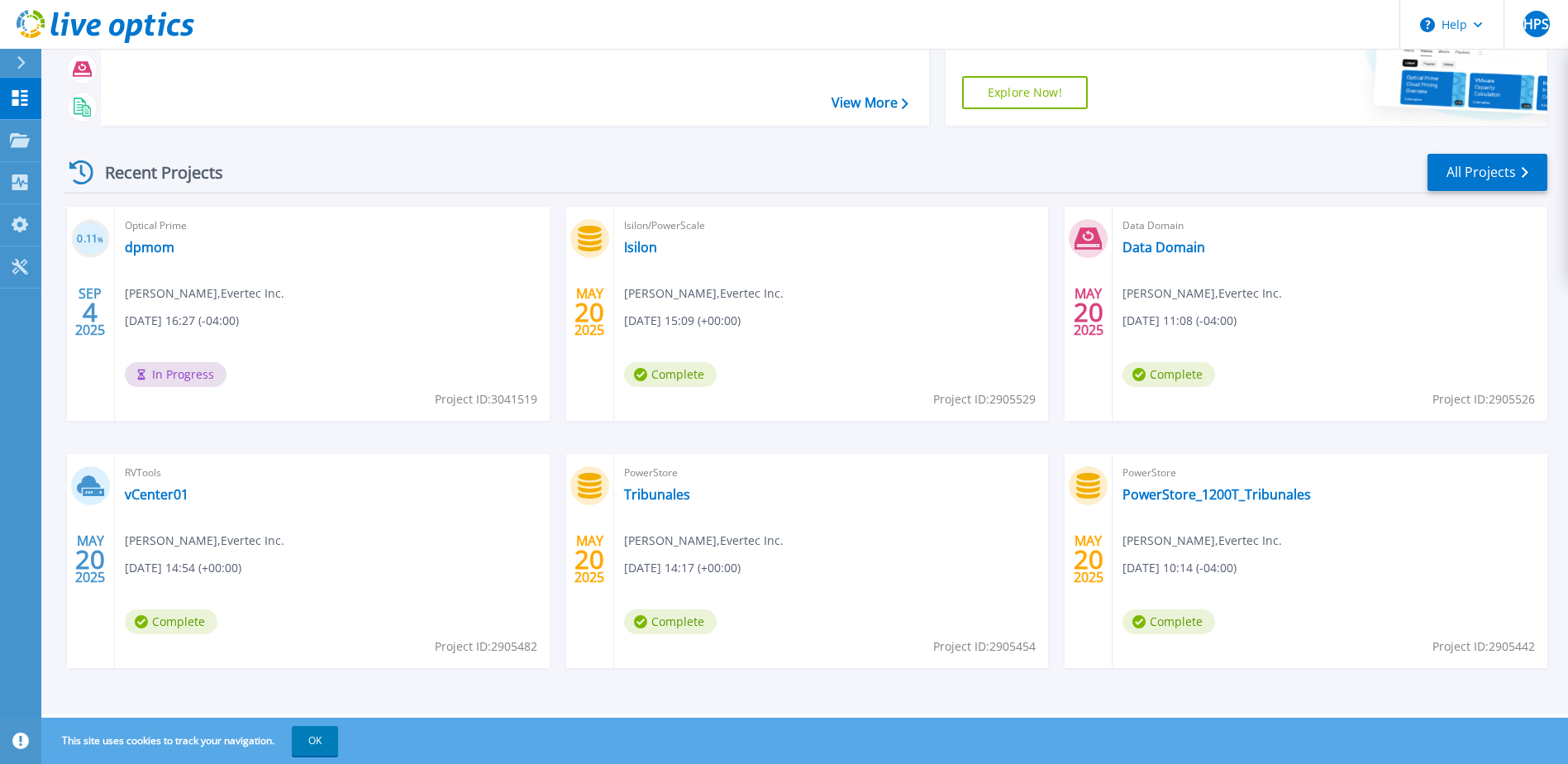
click at [927, 387] on div "Isilon/PowerScale Isilon Henry Pimentel Suárez , Evertec Inc. 05/20/2025, 15:09…" at bounding box center [831, 314] width 434 height 214
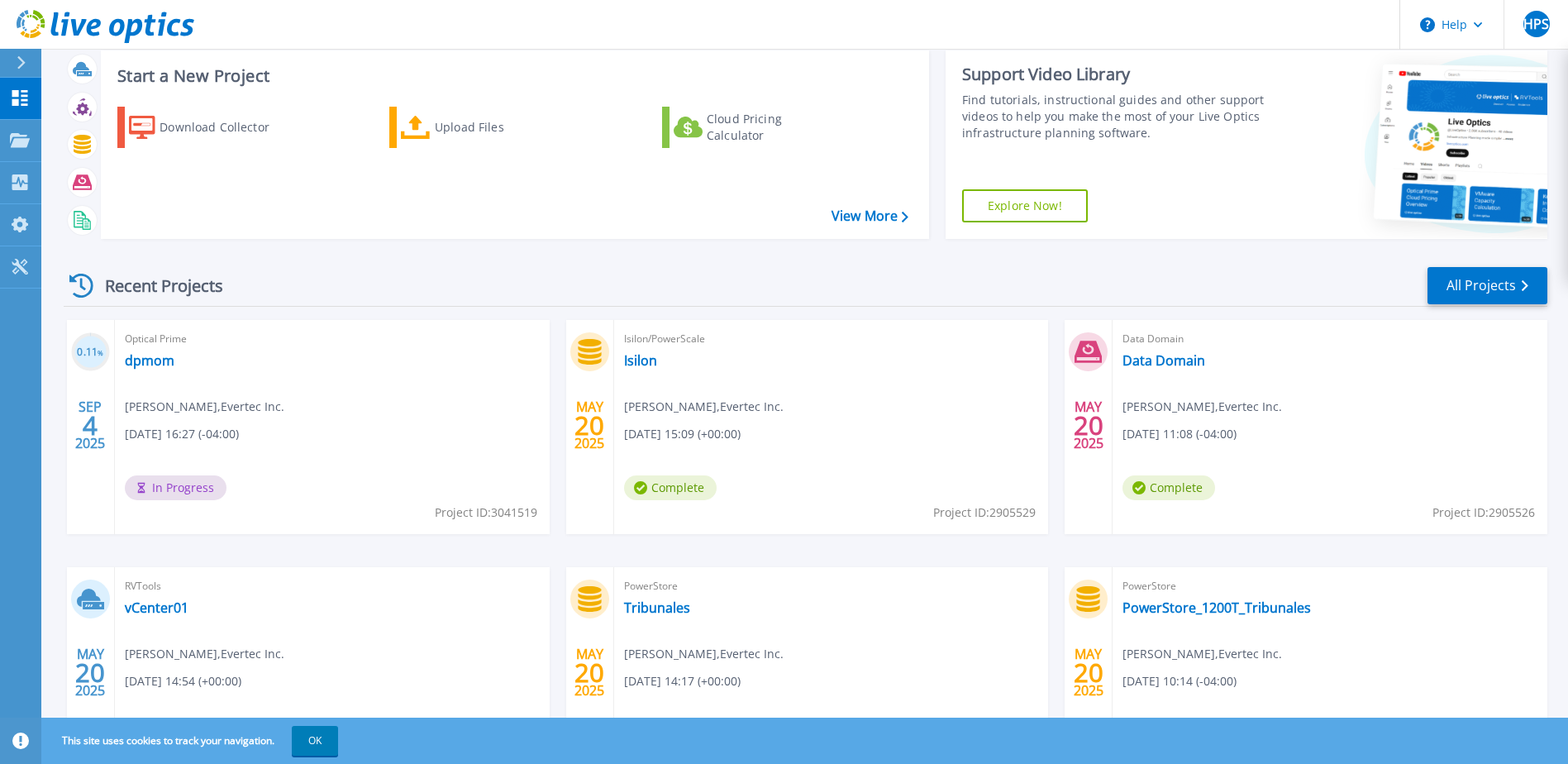
scroll to position [0, 0]
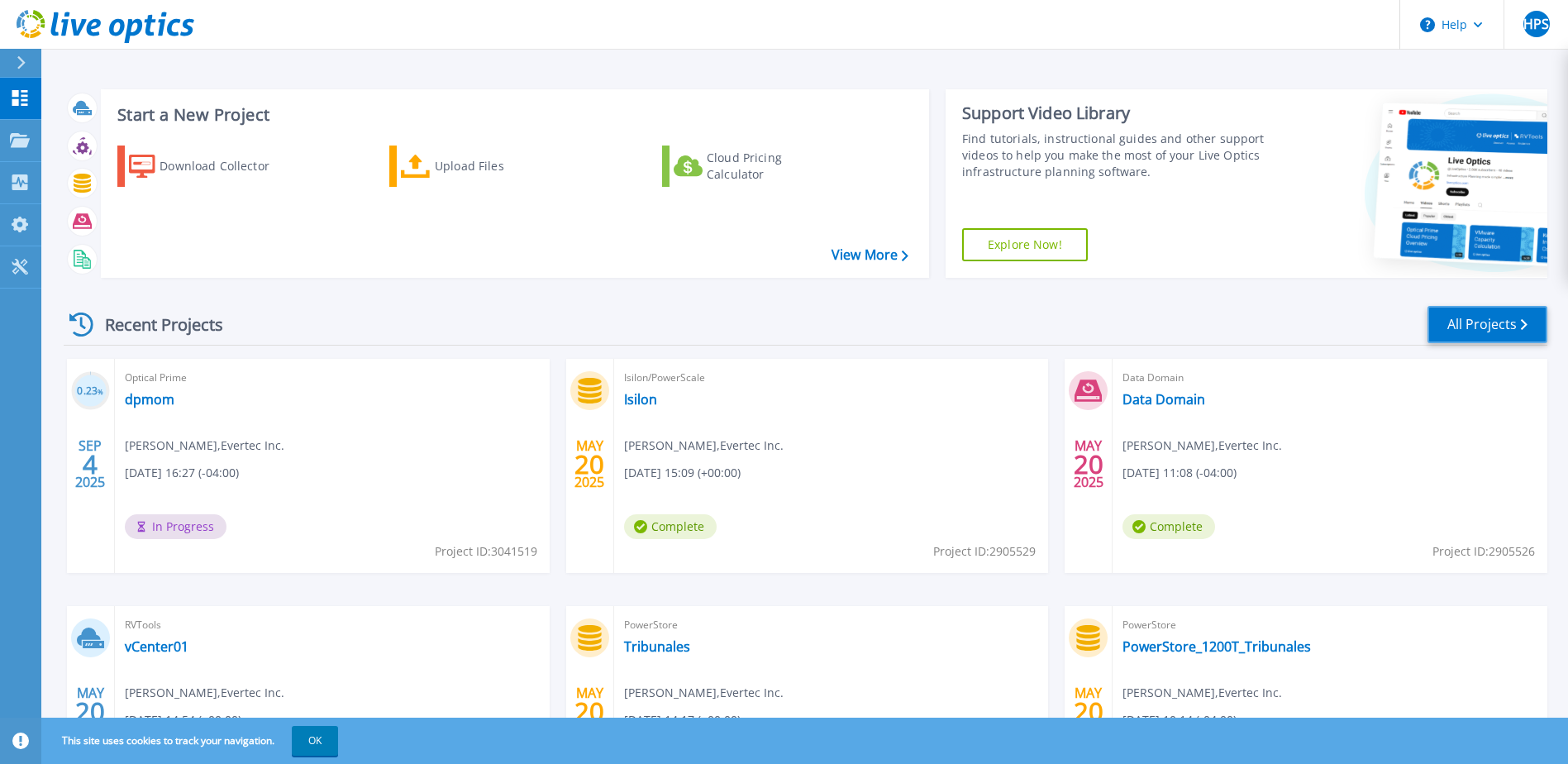
click at [1519, 327] on link "All Projects" at bounding box center [1487, 325] width 120 height 38
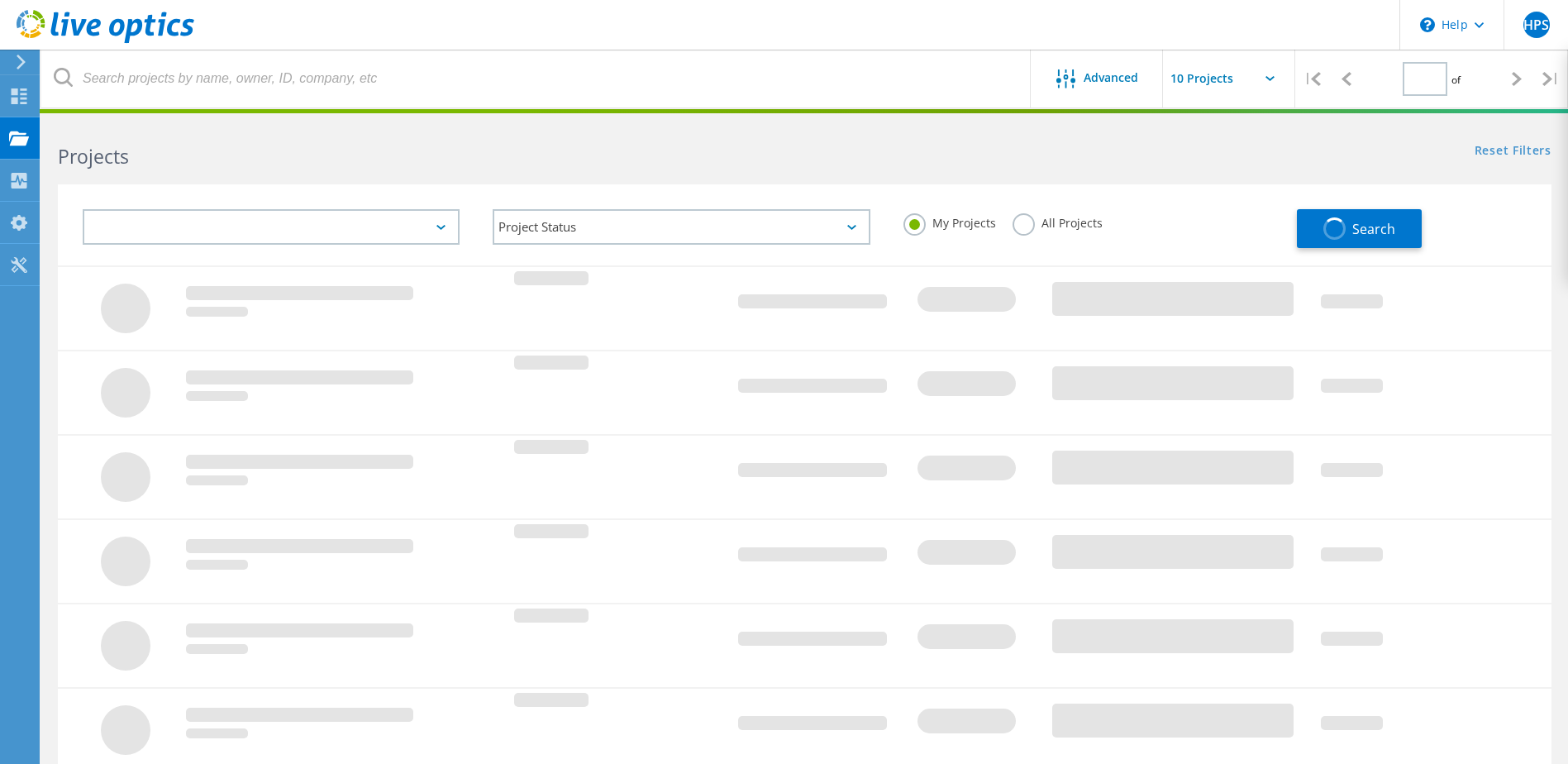
type input "1"
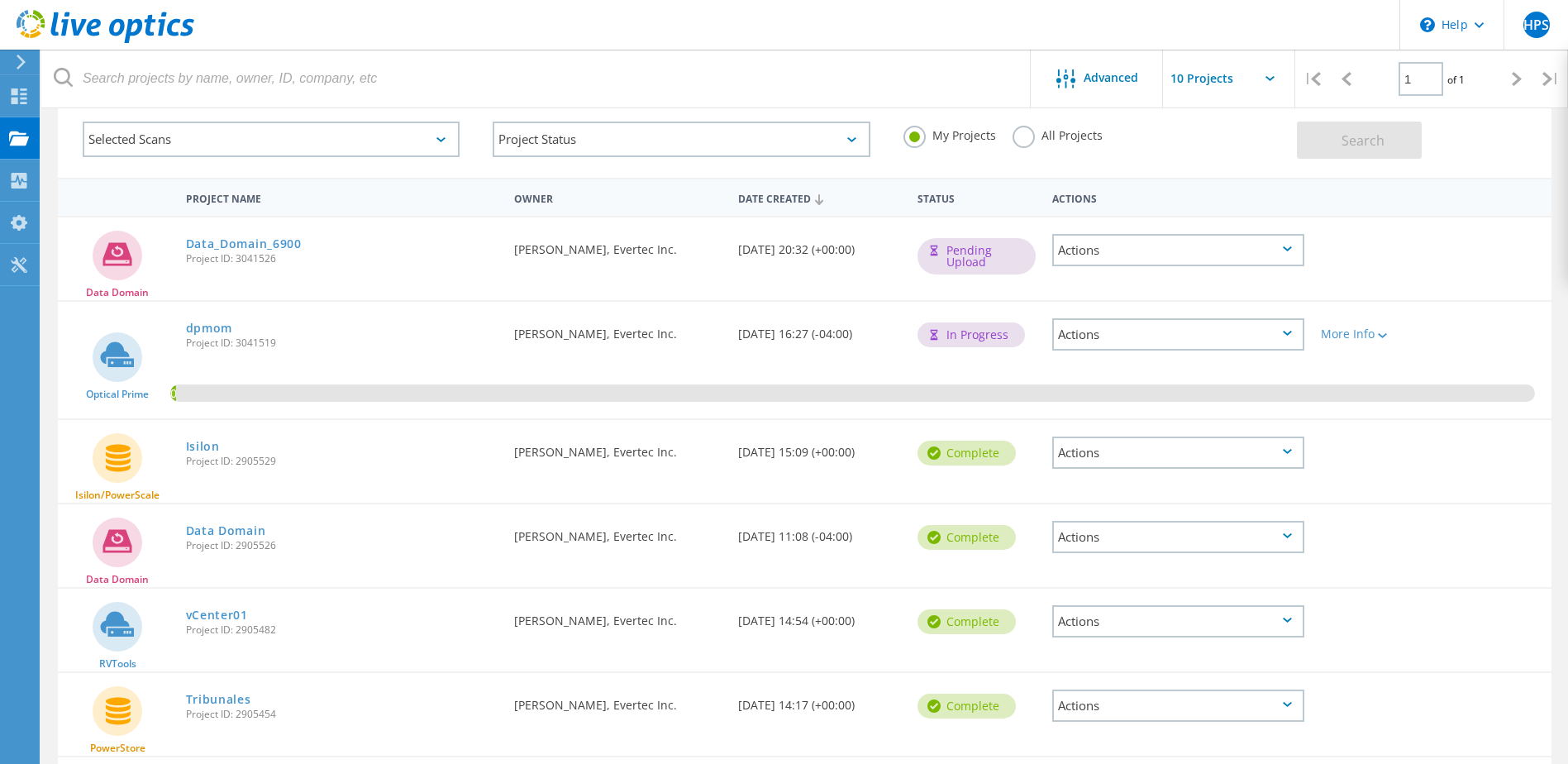
scroll to position [64, 0]
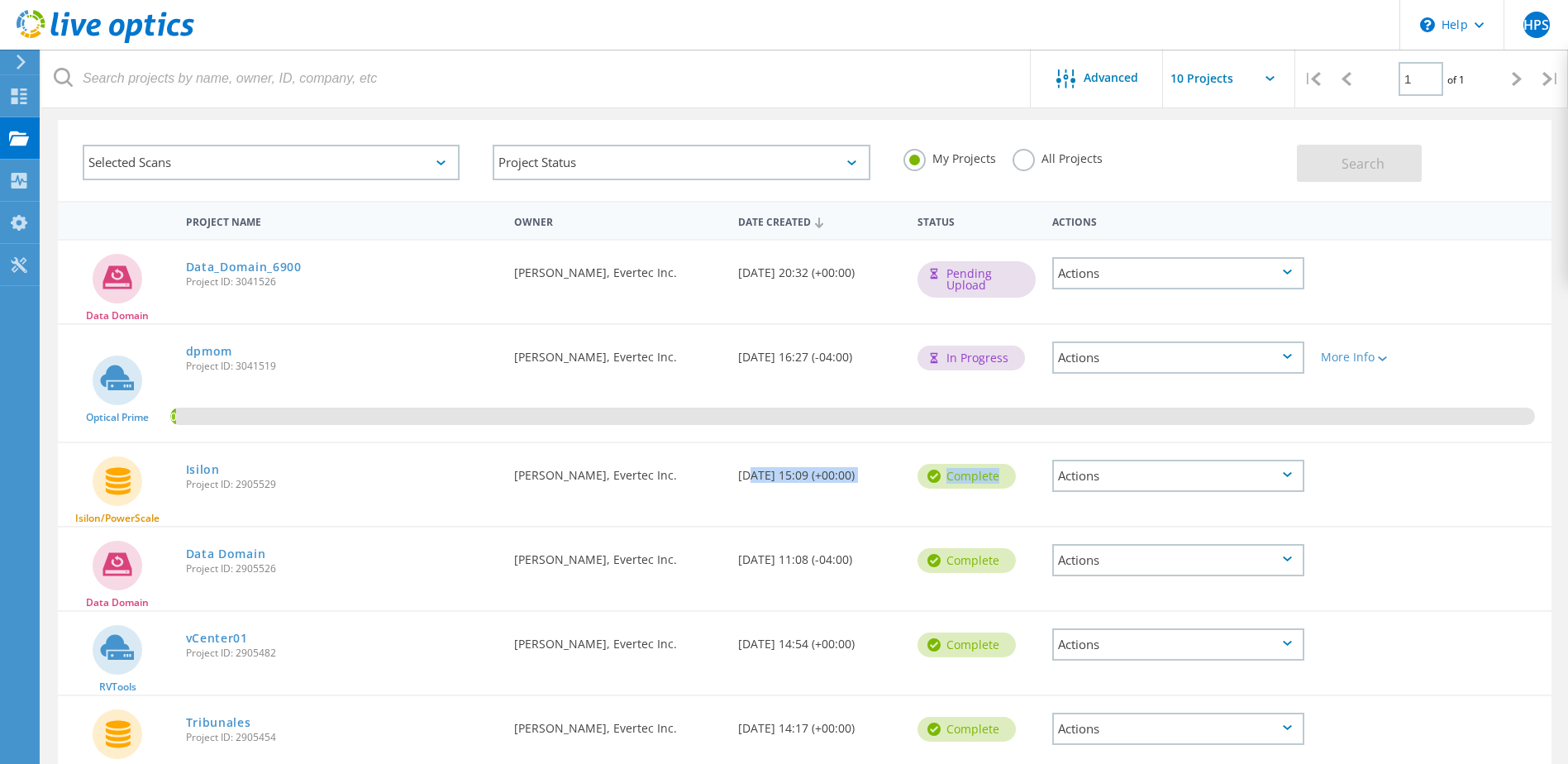
drag, startPoint x: 742, startPoint y: 482, endPoint x: 892, endPoint y: 499, distance: 151.0
click at [892, 499] on div "Isilon/PowerScale Isilon Project ID: 2905529 Requested By Henry Pimentel Suárez…" at bounding box center [804, 485] width 1494 height 83
drag, startPoint x: 892, startPoint y: 499, endPoint x: 637, endPoint y: 510, distance: 255.2
click at [637, 510] on div "Requested By Henry Pimentel Suárez, Evertec Inc." at bounding box center [617, 479] width 224 height 71
click at [1287, 482] on div "Actions" at bounding box center [1177, 475] width 252 height 33
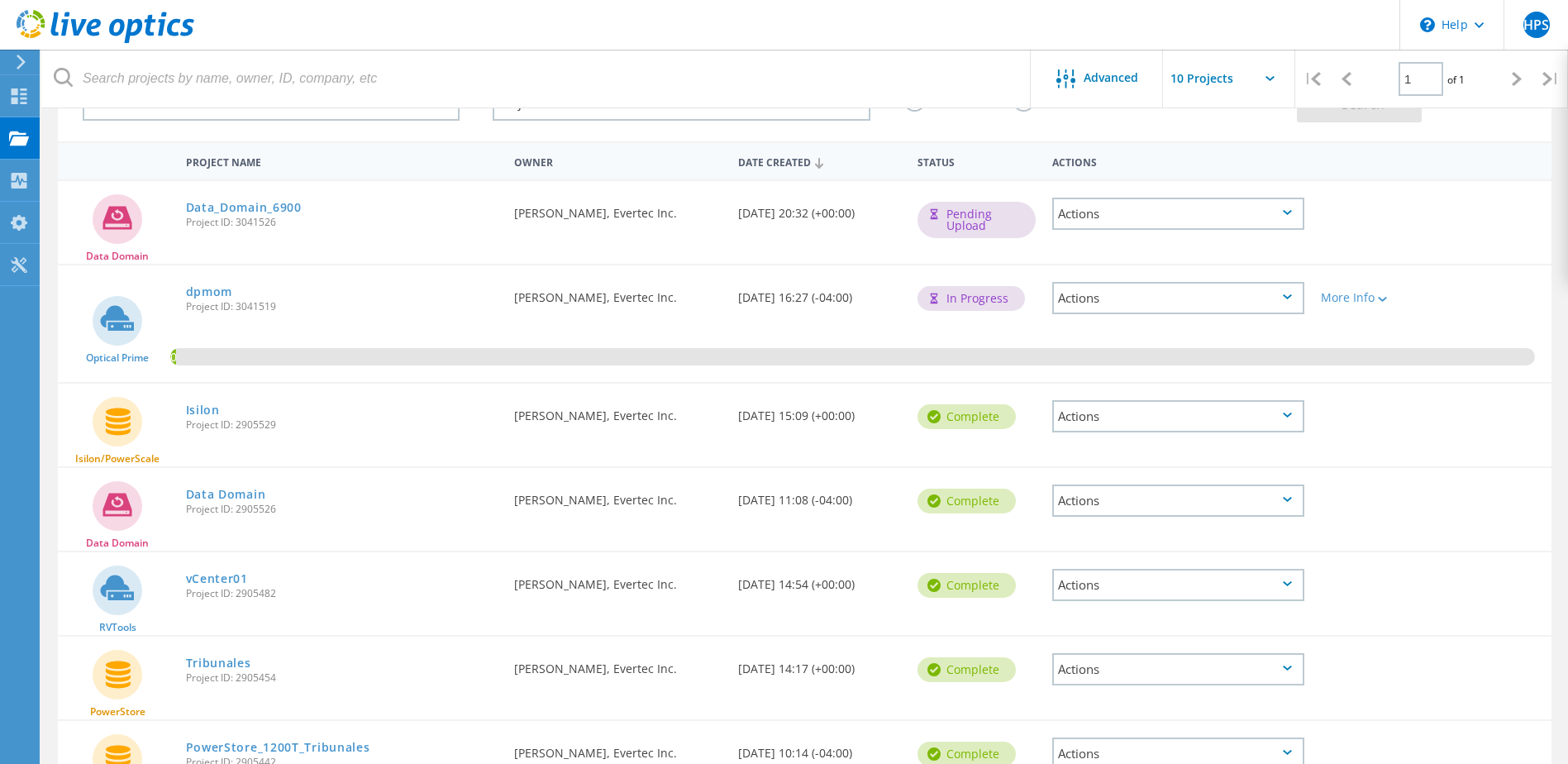
scroll to position [147, 0]
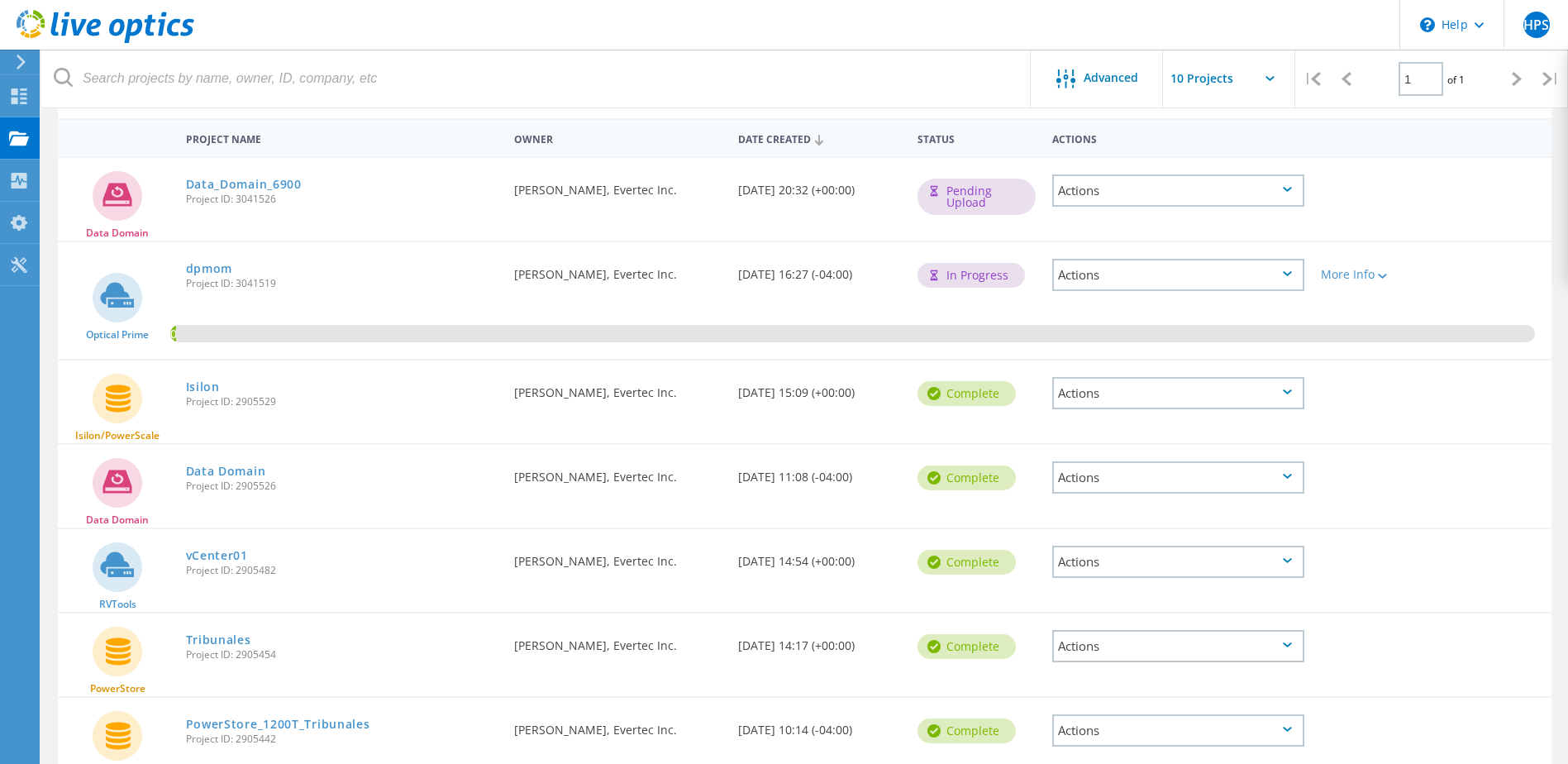
click at [864, 200] on div "Date Created 09/04/2025, 20:32 (+00:00)" at bounding box center [819, 185] width 179 height 54
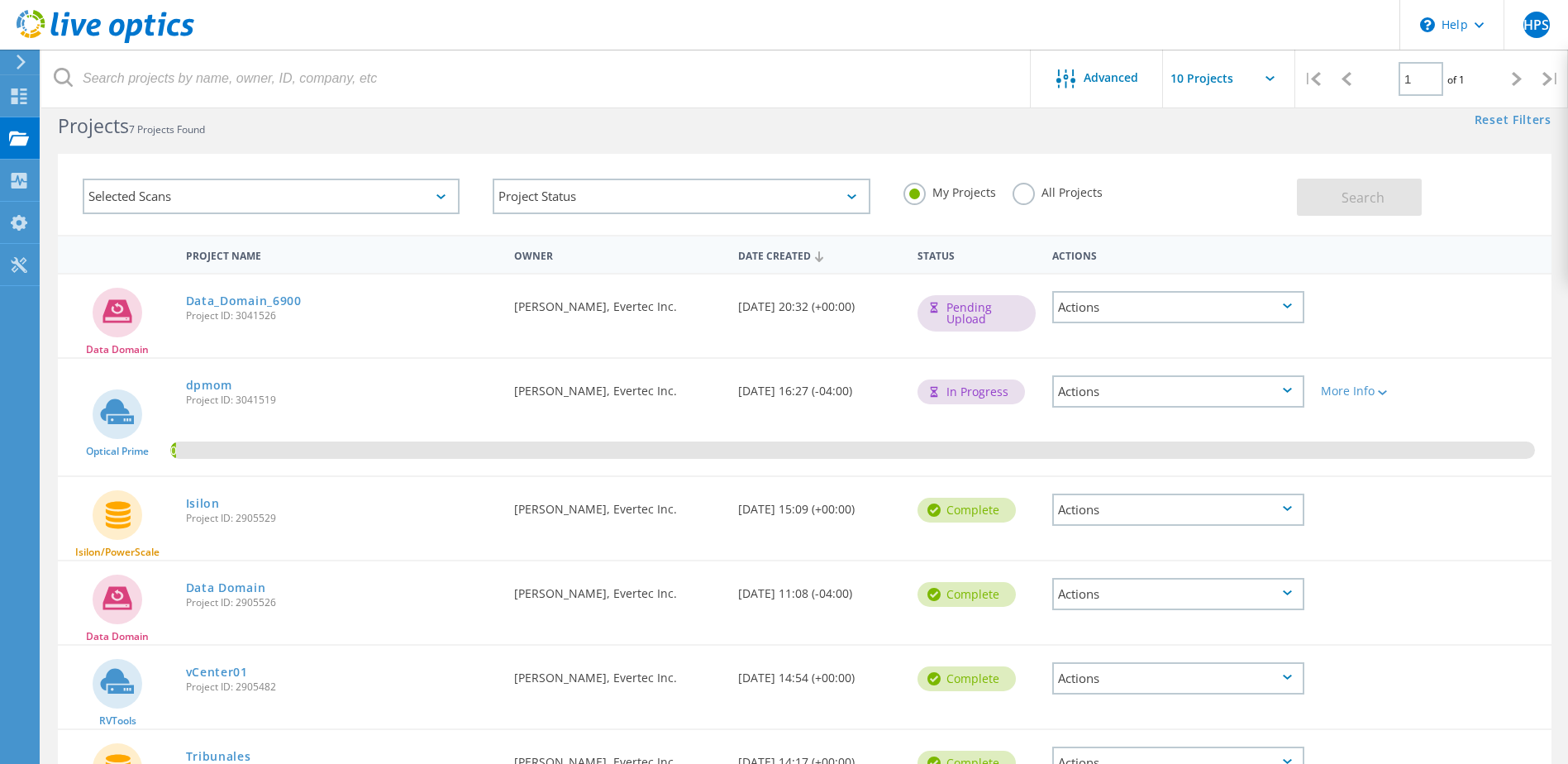
scroll to position [0, 0]
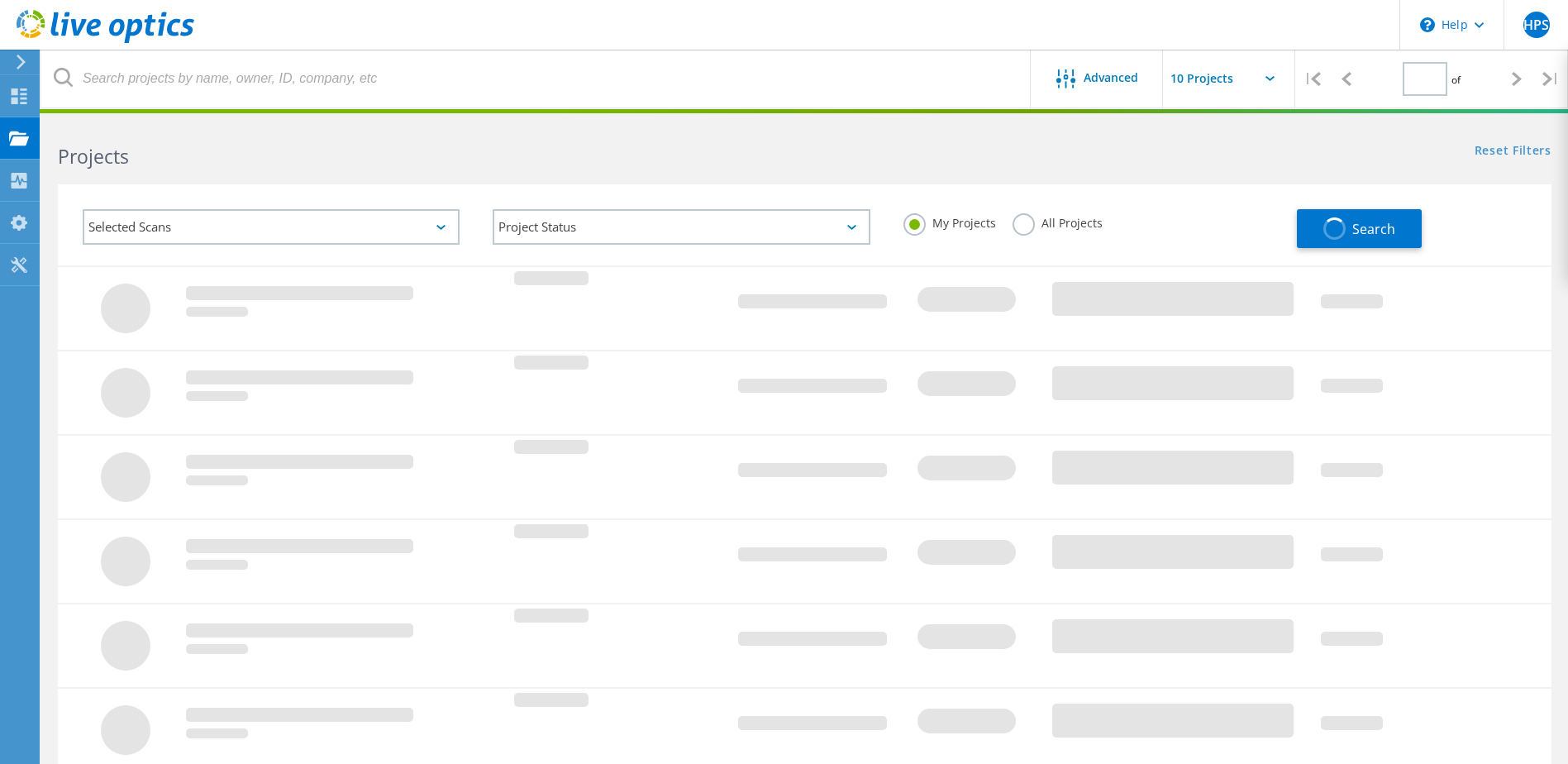
type input "1"
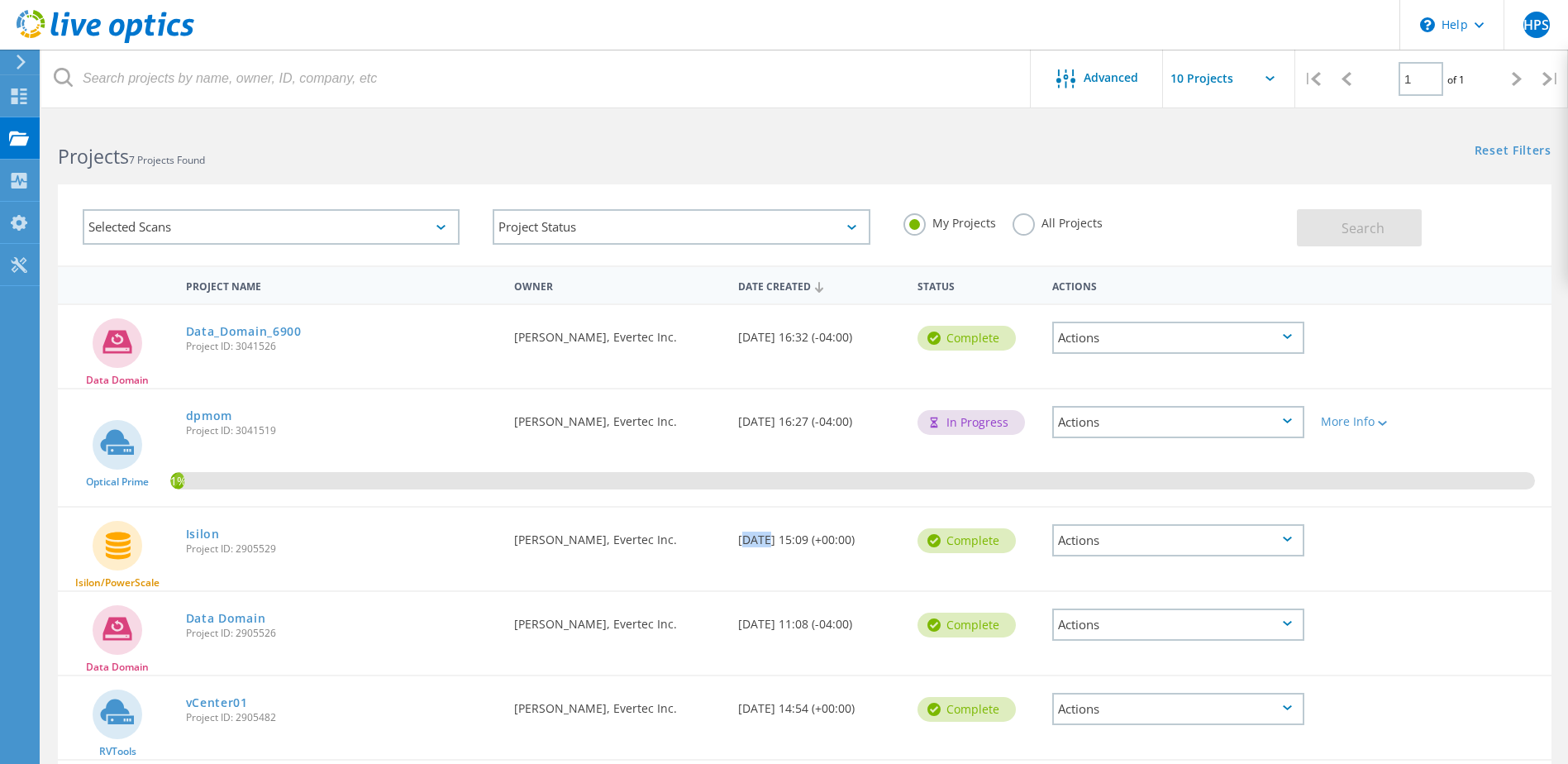
drag, startPoint x: 734, startPoint y: 537, endPoint x: 791, endPoint y: 539, distance: 57.0
click at [790, 539] on div "Date Created [DATE] 15:09 (+00:00)" at bounding box center [819, 534] width 179 height 54
drag, startPoint x: 791, startPoint y: 539, endPoint x: 872, endPoint y: 560, distance: 83.7
click at [872, 561] on div "Date Created [DATE] 15:09 (+00:00)" at bounding box center [819, 534] width 179 height 54
click at [1282, 537] on div "Actions" at bounding box center [1177, 540] width 252 height 33
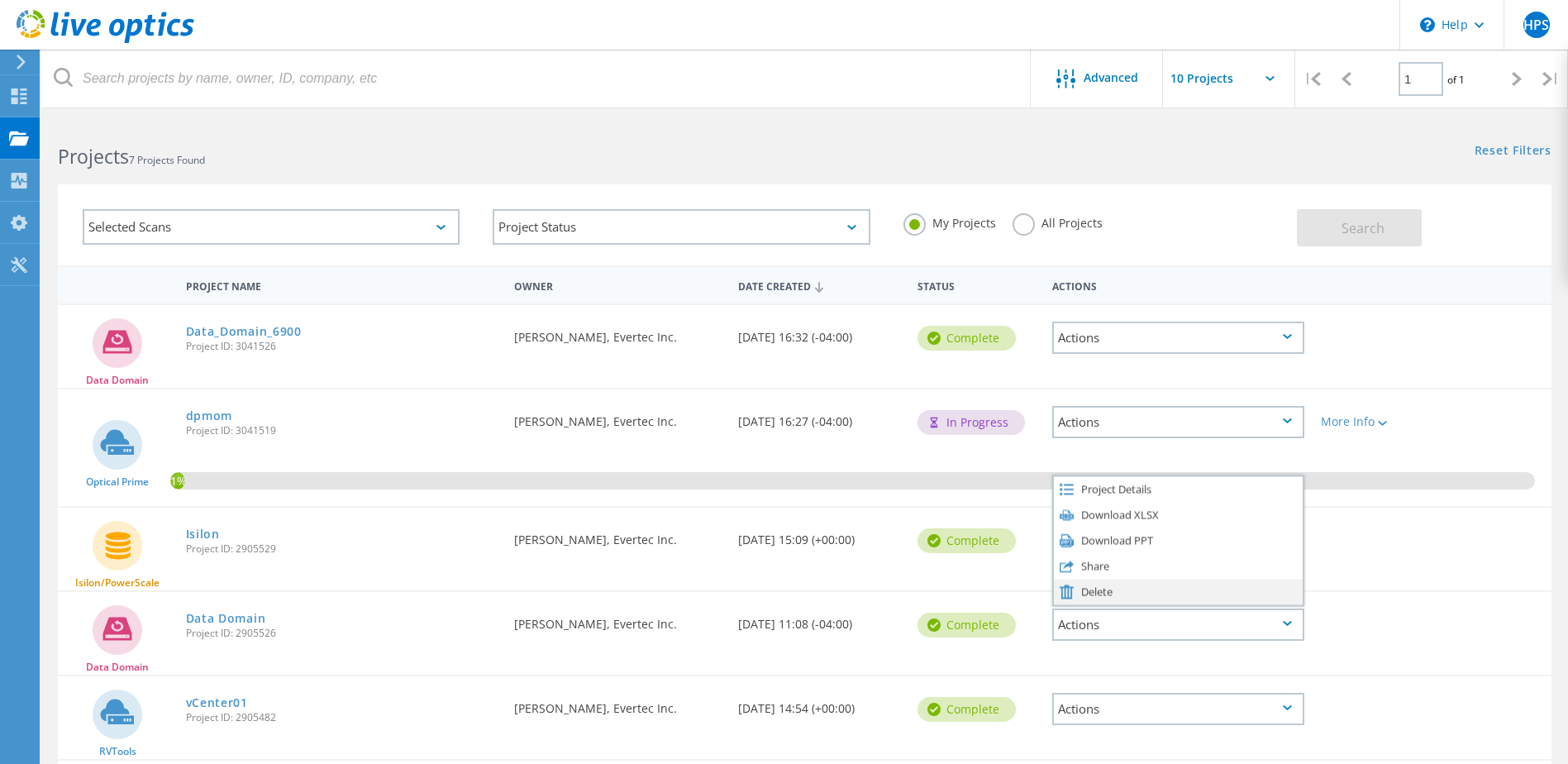
click at [1170, 593] on div "Delete" at bounding box center [1177, 592] width 248 height 26
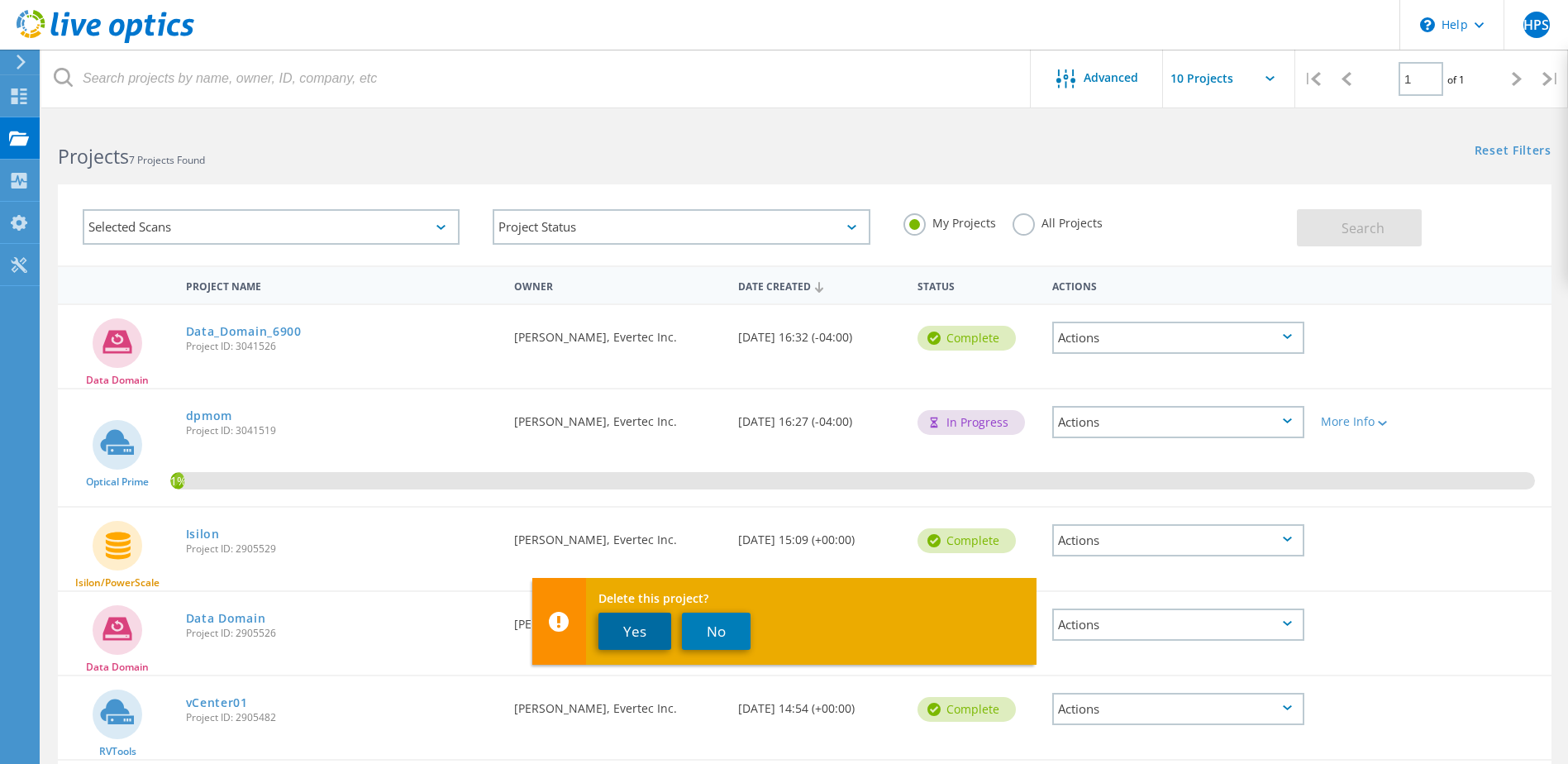
click at [628, 633] on button "Yes" at bounding box center [635, 631] width 73 height 38
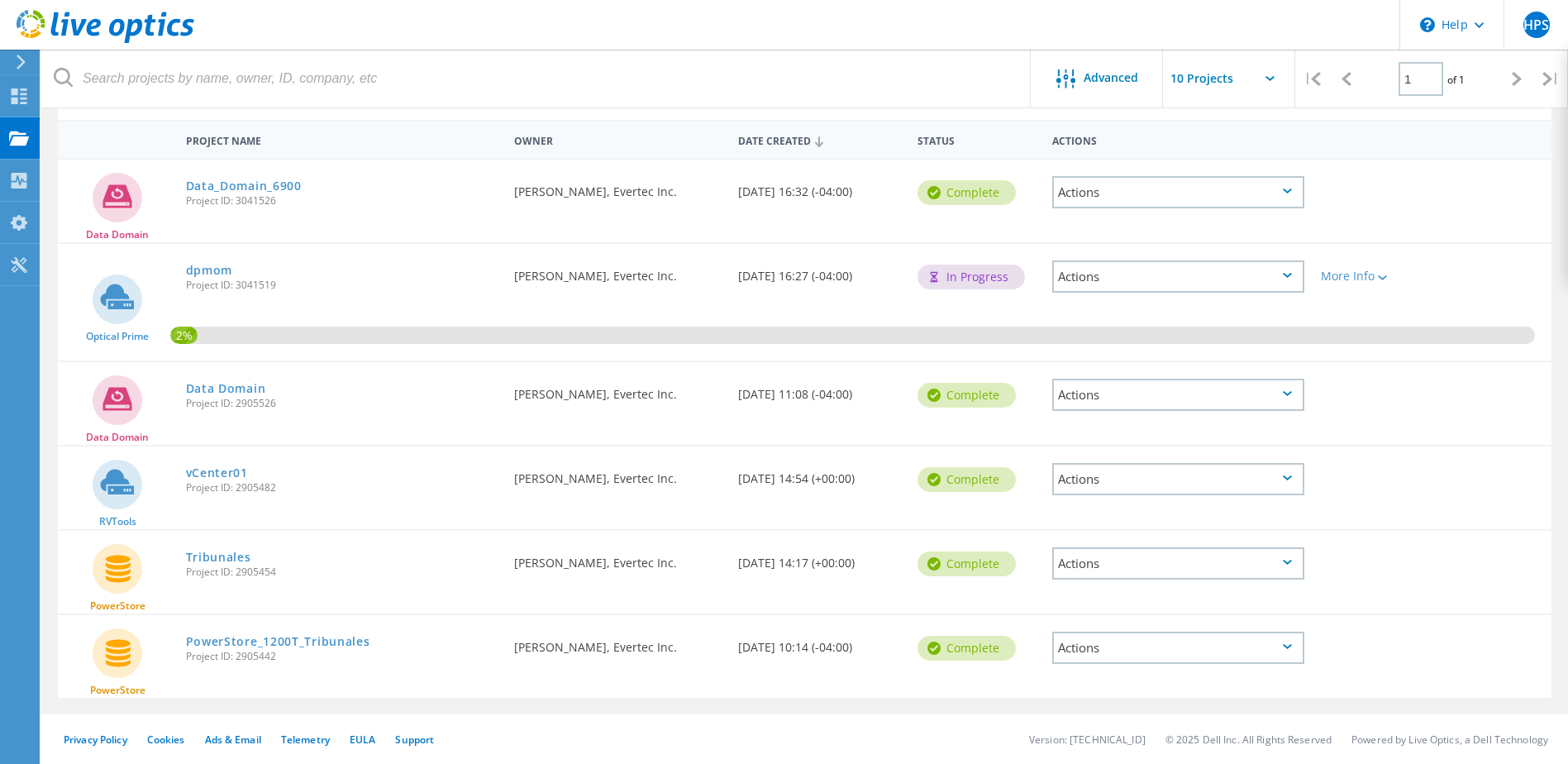
scroll to position [62, 0]
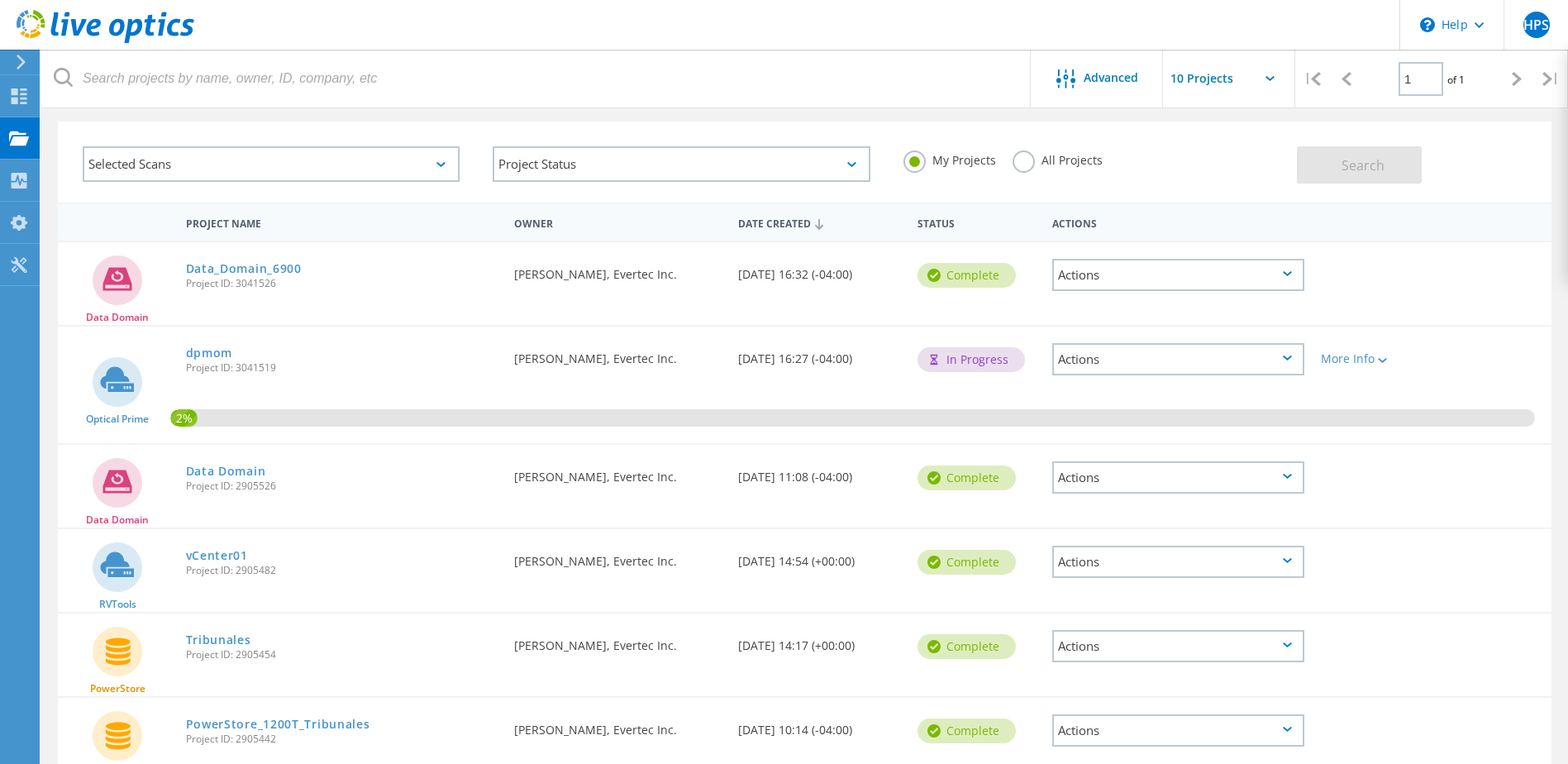
click at [1104, 281] on div "Actions" at bounding box center [1177, 274] width 252 height 33
click at [328, 236] on div "Project Name" at bounding box center [342, 222] width 328 height 31
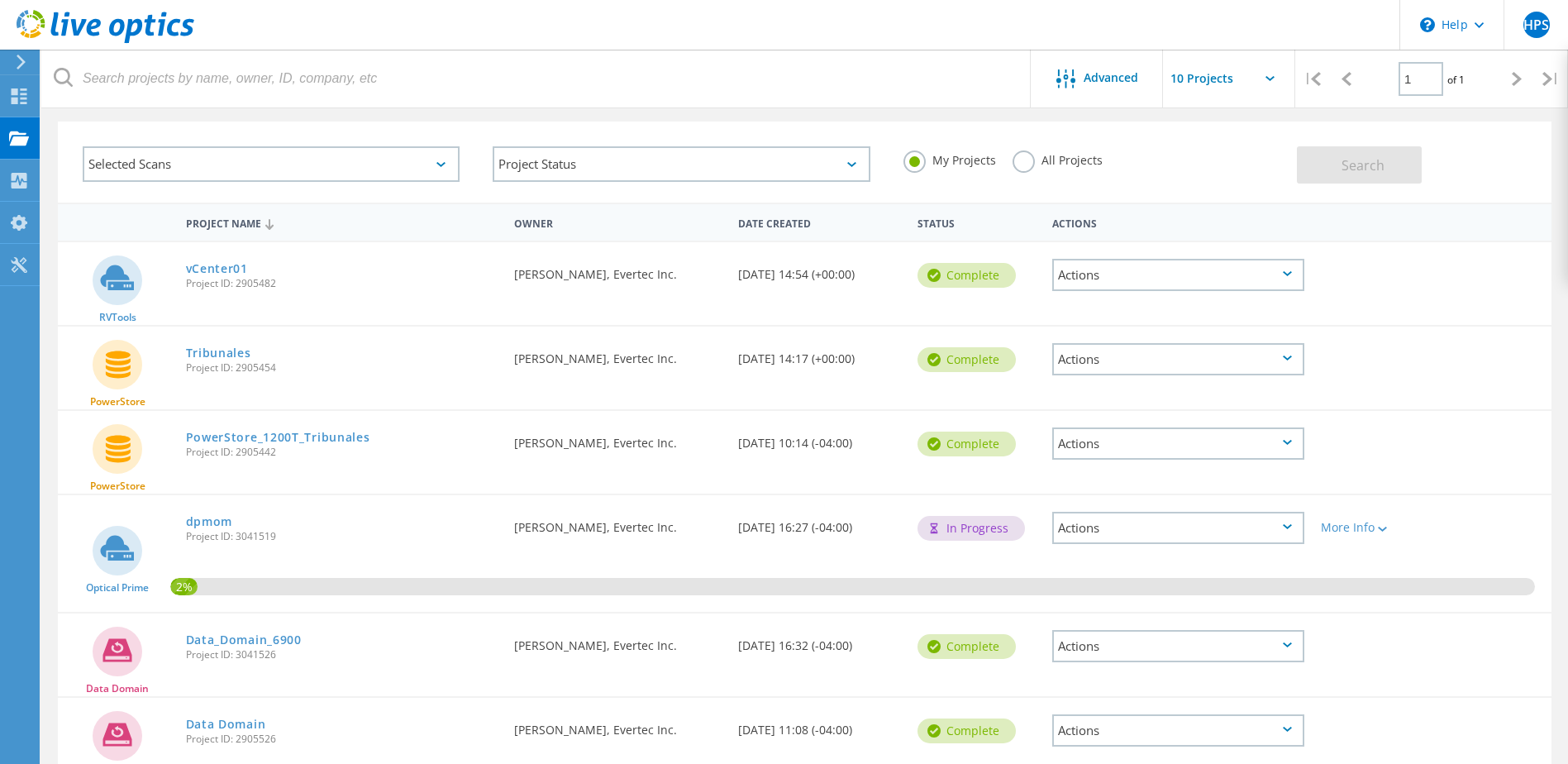
click at [302, 230] on div "Project Name" at bounding box center [342, 223] width 328 height 32
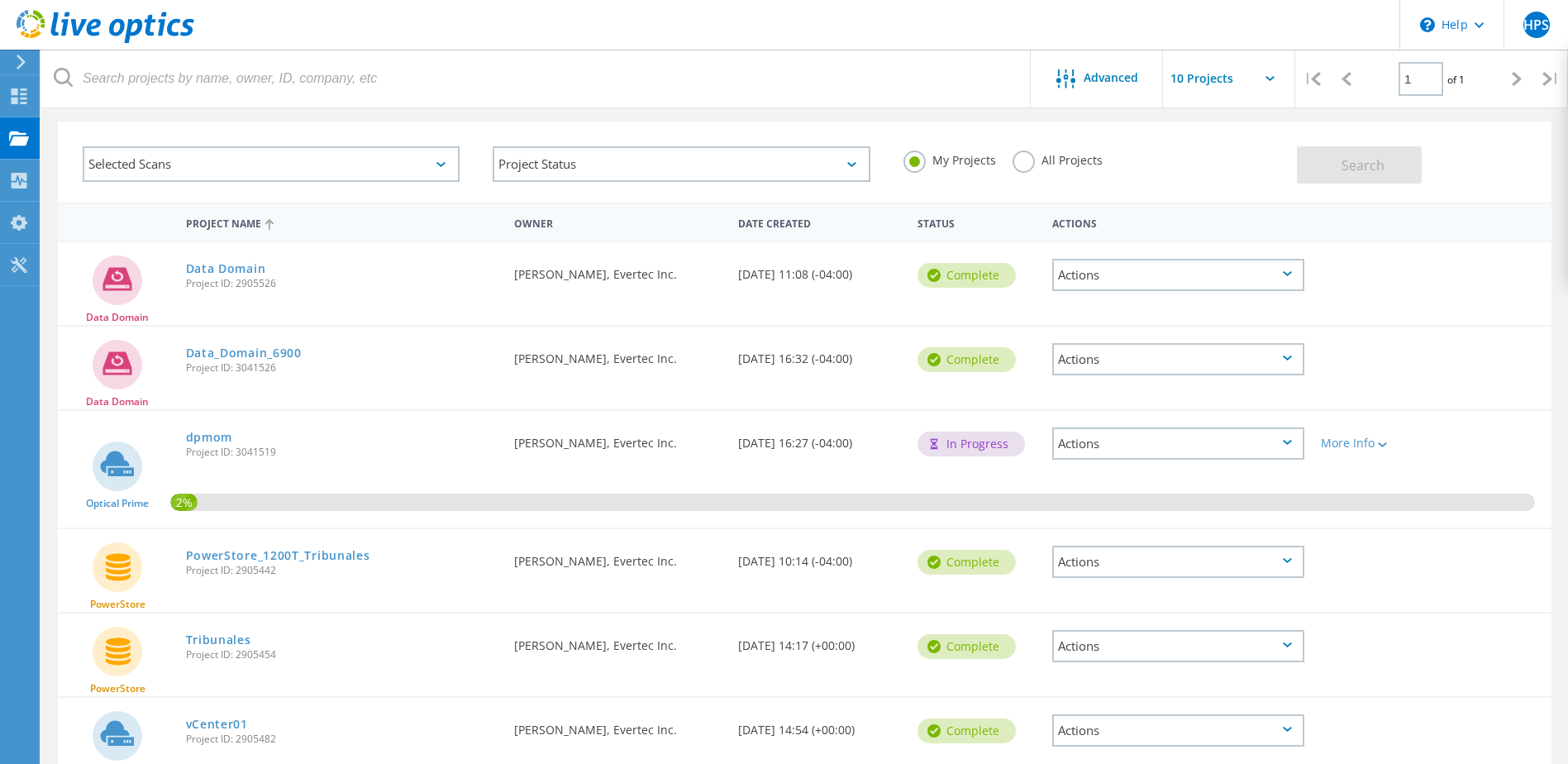
drag, startPoint x: 143, startPoint y: 509, endPoint x: 88, endPoint y: 502, distance: 55.4
click at [88, 502] on div "Optical Prime" at bounding box center [117, 470] width 120 height 83
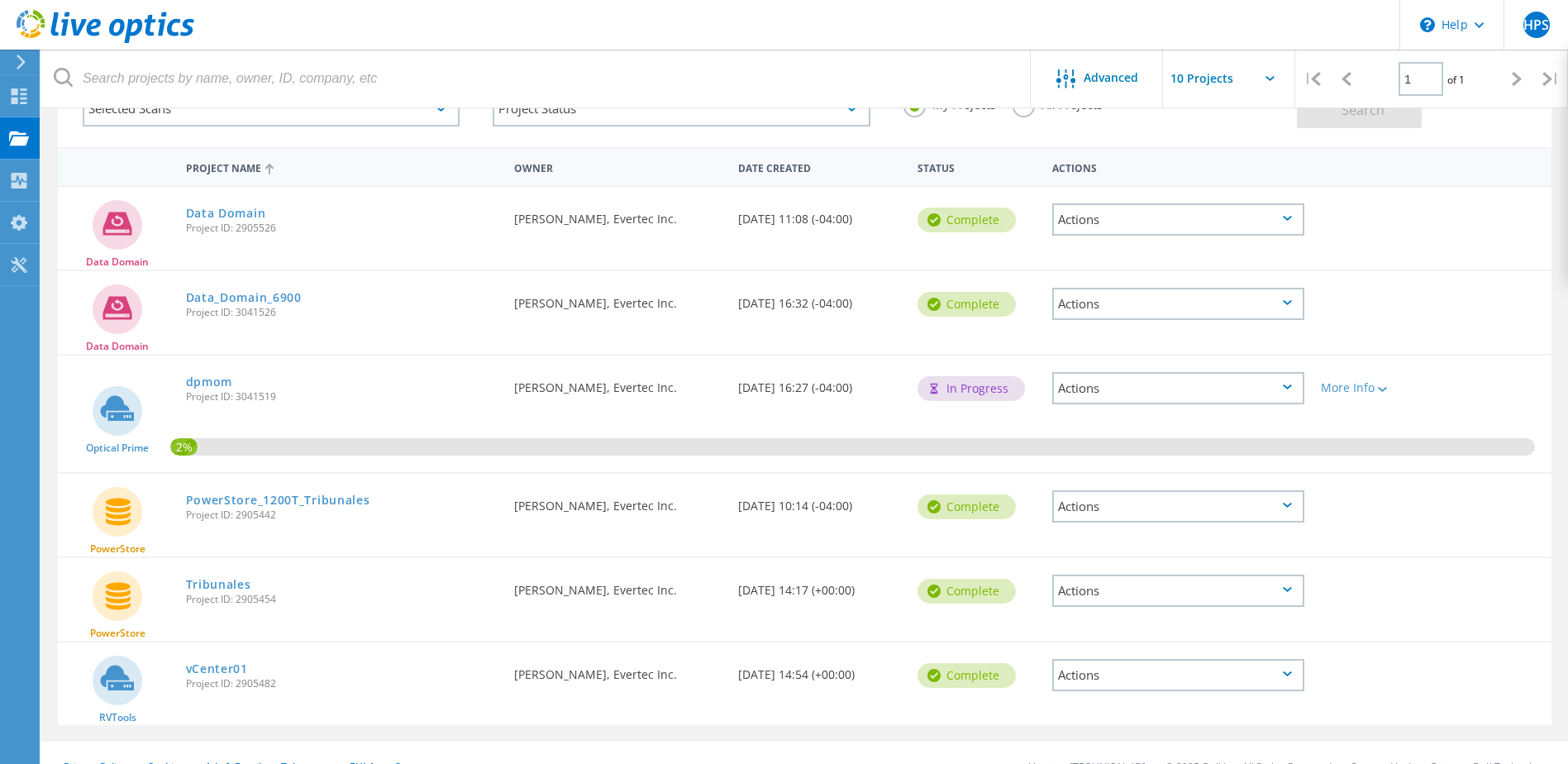
scroll to position [145, 0]
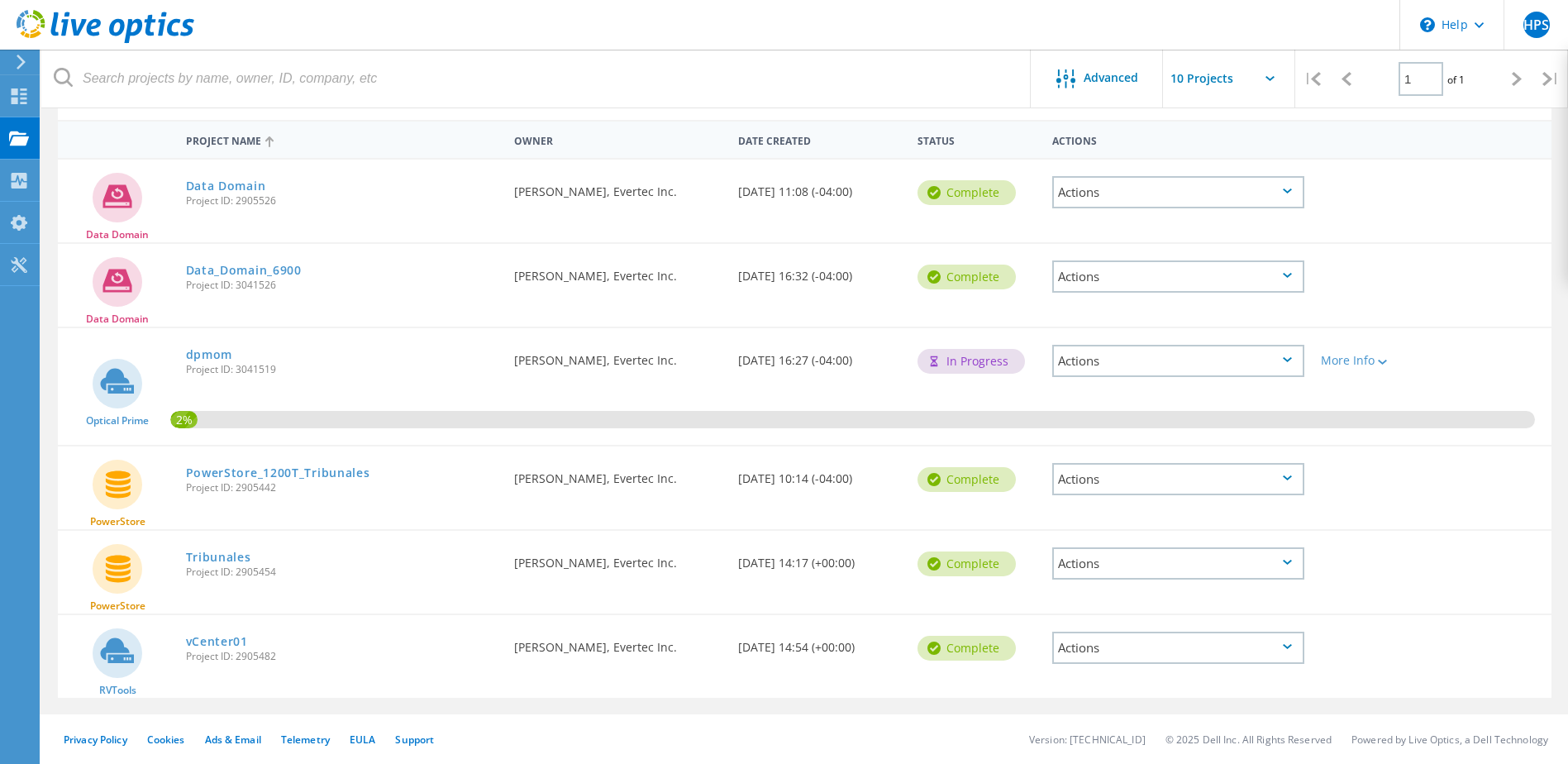
drag, startPoint x: 113, startPoint y: 234, endPoint x: 68, endPoint y: 232, distance: 45.0
click at [68, 232] on div "Data Domain" at bounding box center [117, 201] width 120 height 83
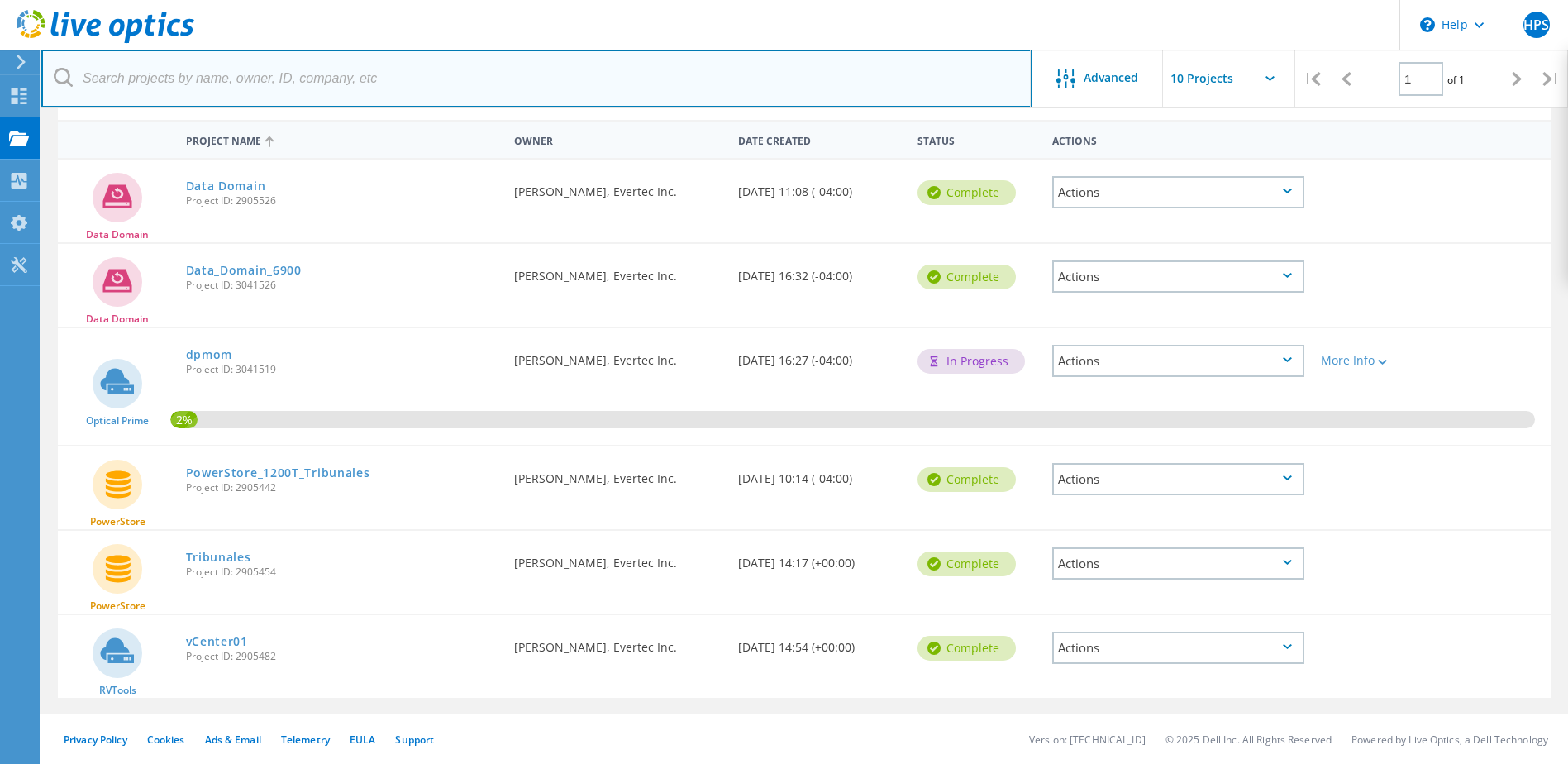
click at [419, 88] on input "text" at bounding box center [536, 78] width 990 height 57
